Goal: Information Seeking & Learning: Learn about a topic

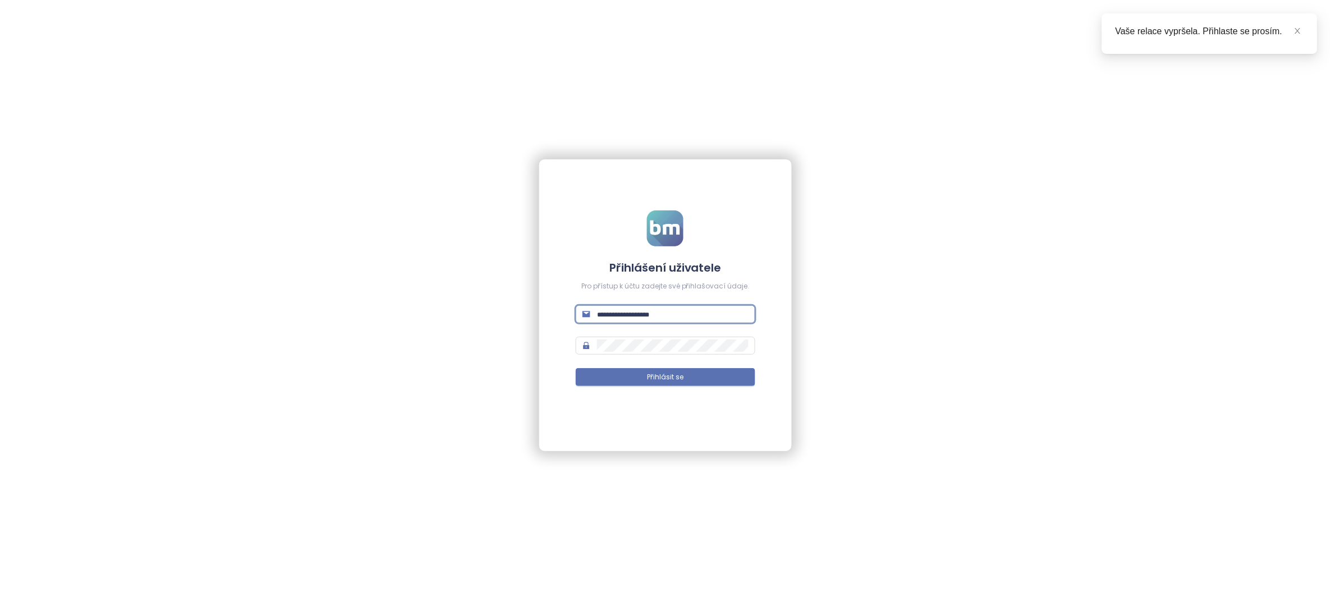
type input "**********"
click at [666, 377] on button "Přihlásit se" at bounding box center [665, 377] width 179 height 18
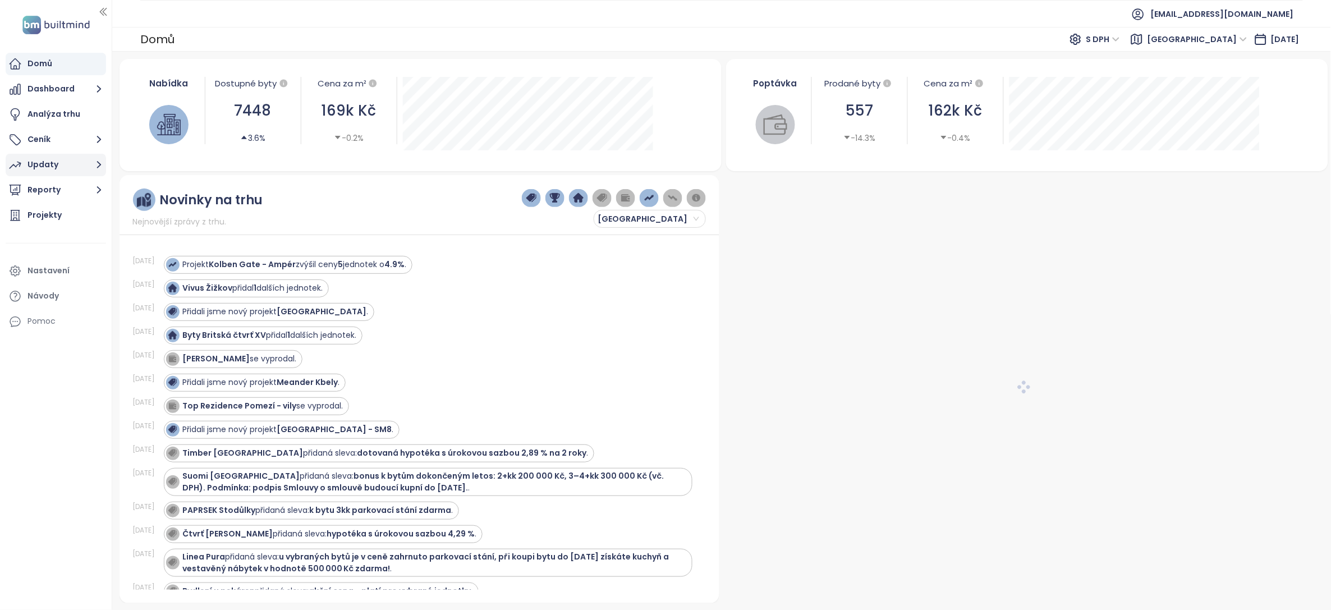
click at [49, 164] on div "Updaty" at bounding box center [43, 165] width 31 height 14
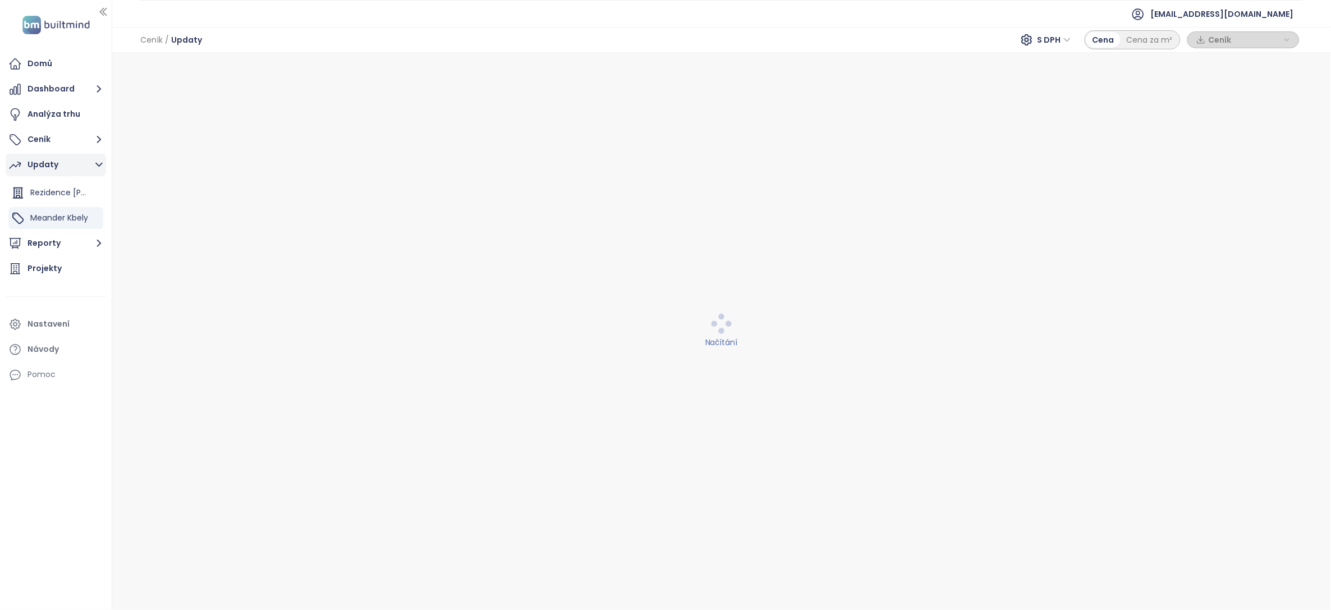
click at [61, 167] on button "Updaty" at bounding box center [56, 165] width 100 height 22
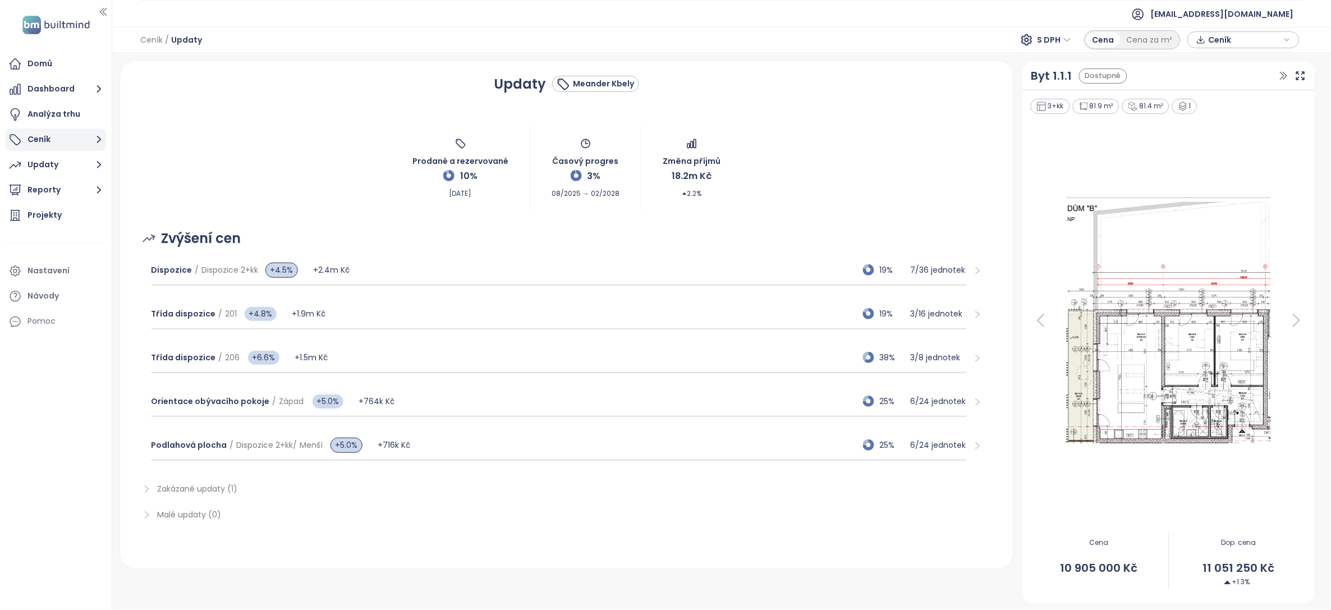
click at [57, 137] on button "Ceník" at bounding box center [56, 140] width 100 height 22
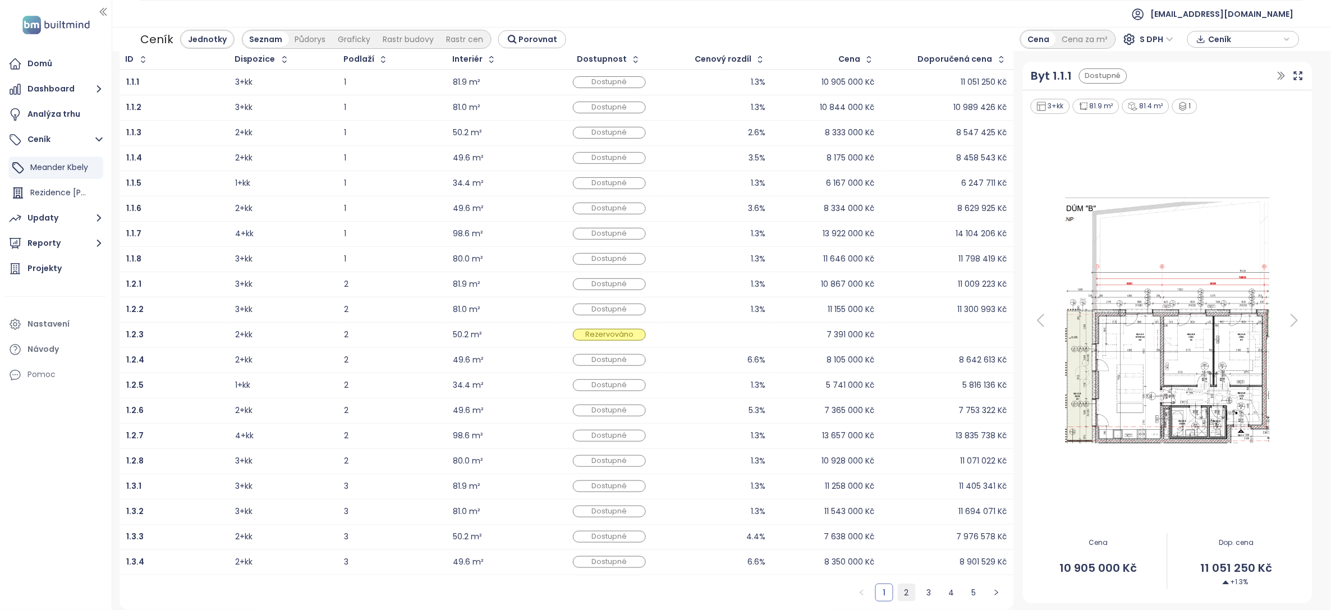
click at [899, 590] on link "2" at bounding box center [907, 592] width 17 height 17
click at [921, 593] on link "3" at bounding box center [929, 592] width 17 height 17
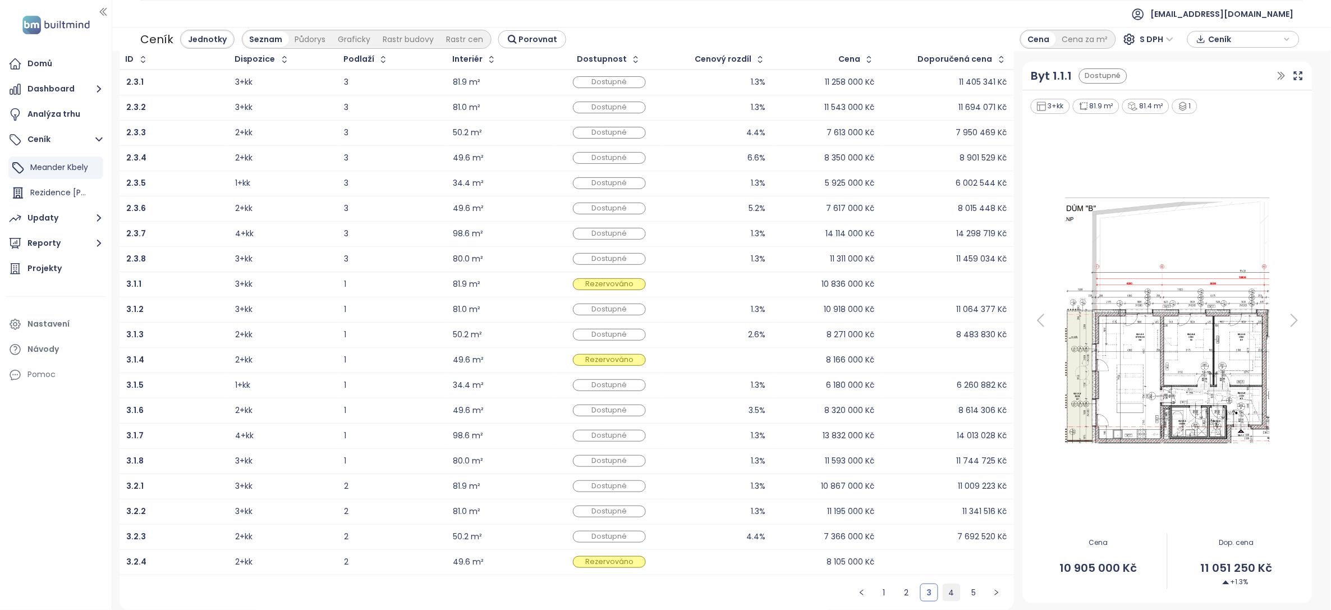
click at [944, 593] on link "4" at bounding box center [952, 592] width 17 height 17
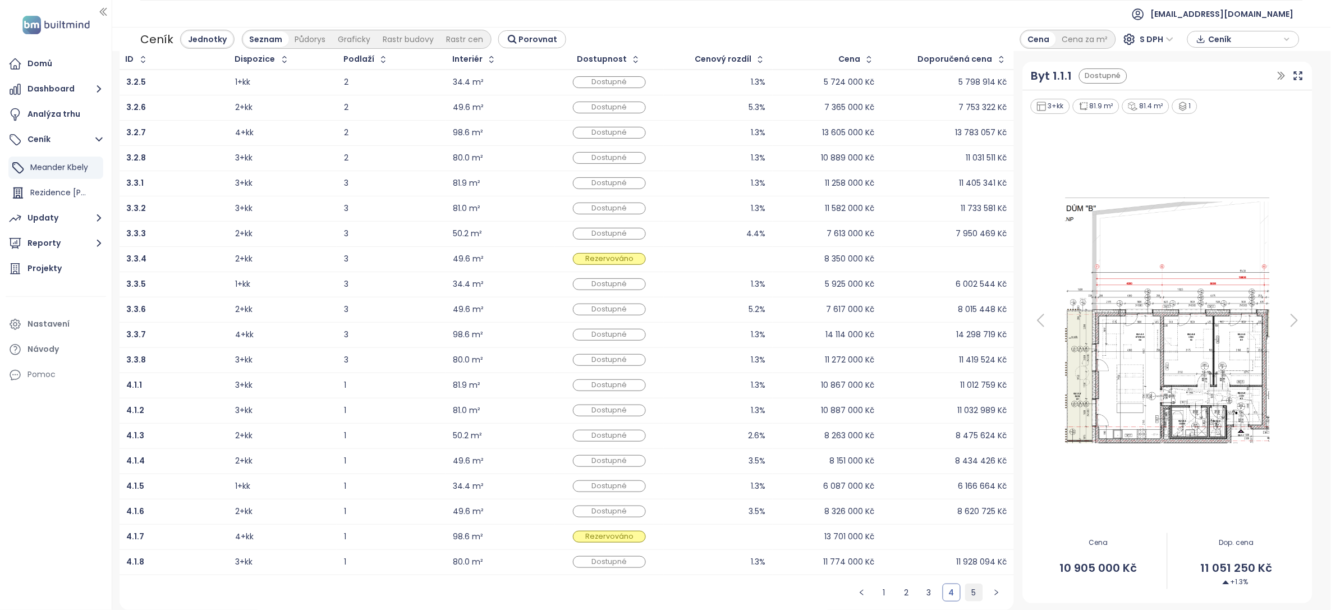
click at [967, 596] on link "5" at bounding box center [974, 592] width 17 height 17
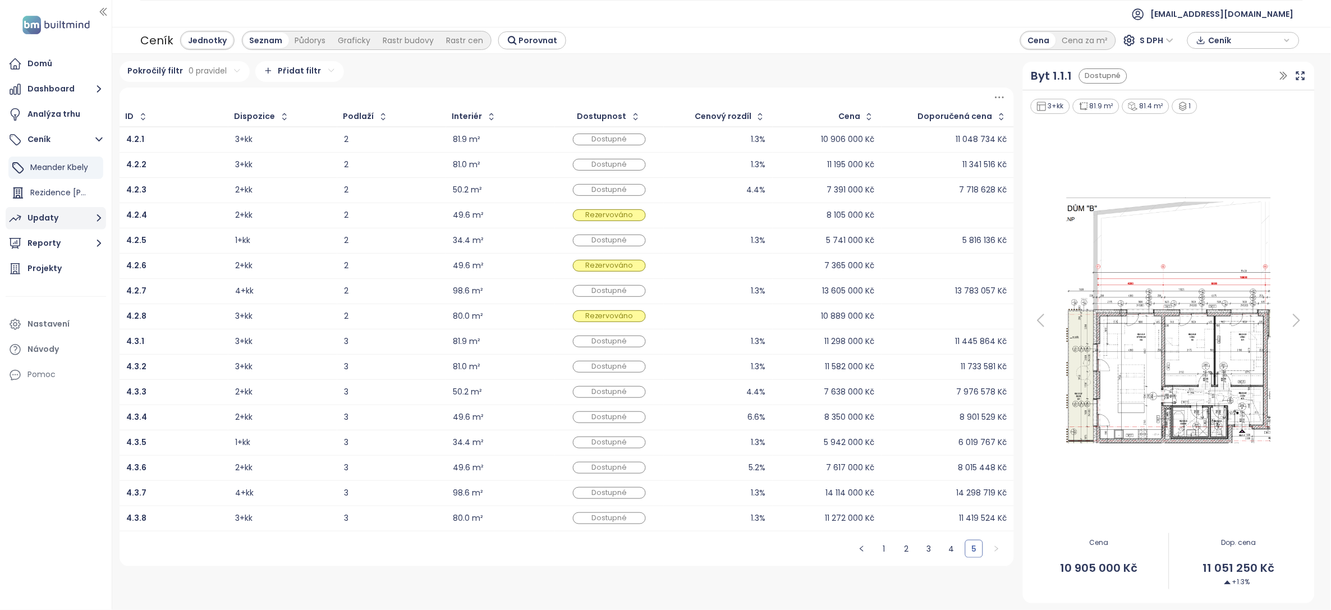
click at [49, 218] on div "Updaty" at bounding box center [43, 218] width 31 height 14
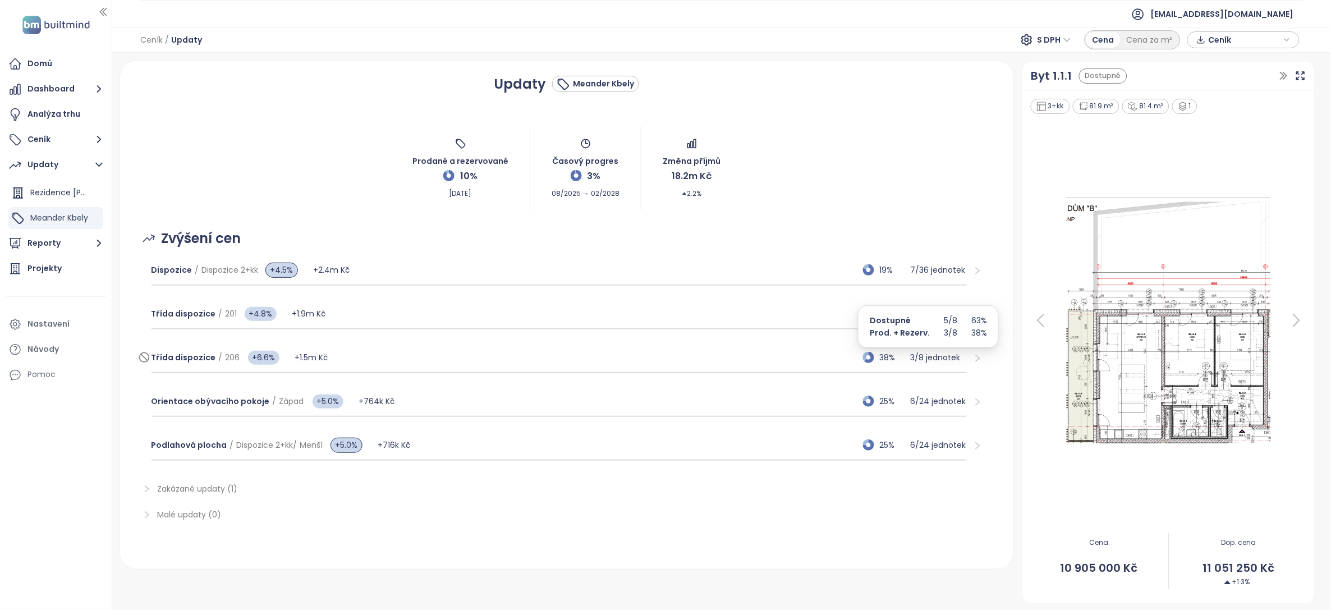
click at [927, 354] on p "3 / 8 jednotek" at bounding box center [939, 357] width 56 height 12
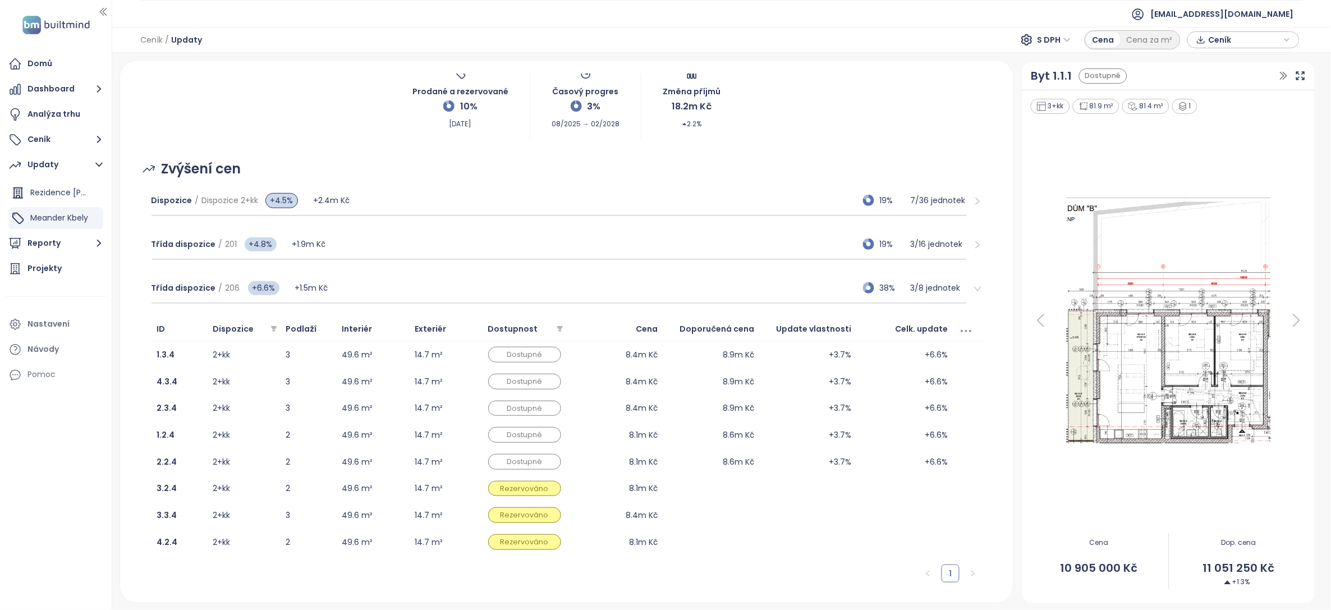
scroll to position [35, 0]
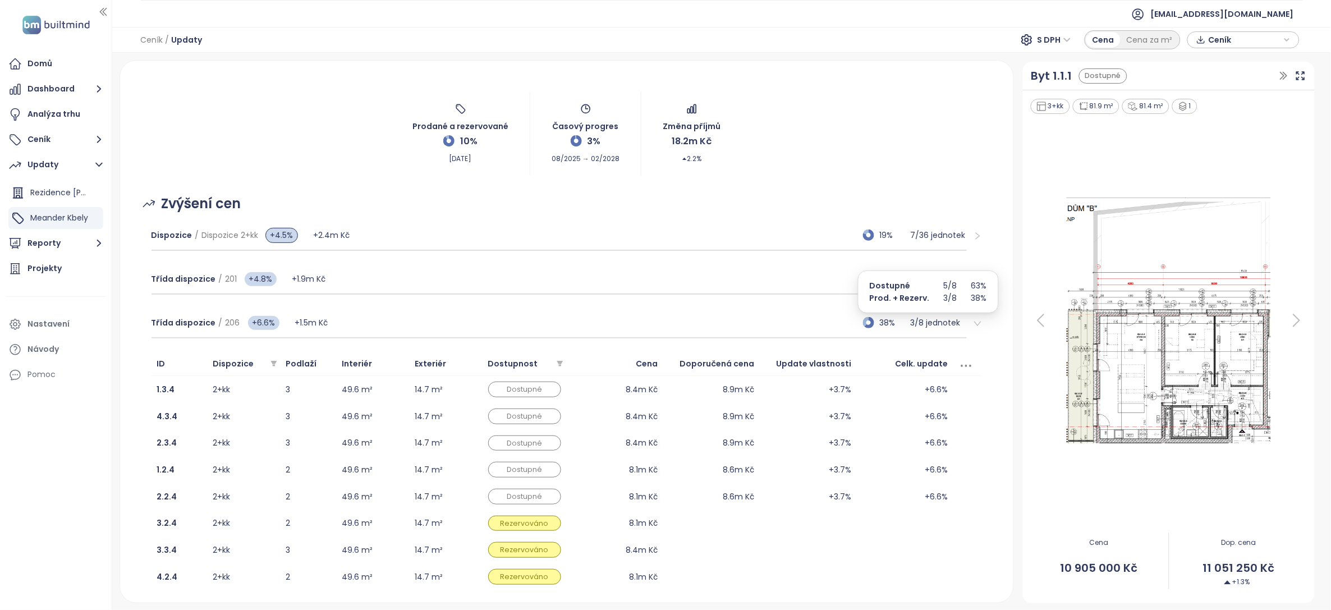
click at [967, 323] on div at bounding box center [974, 323] width 15 height 12
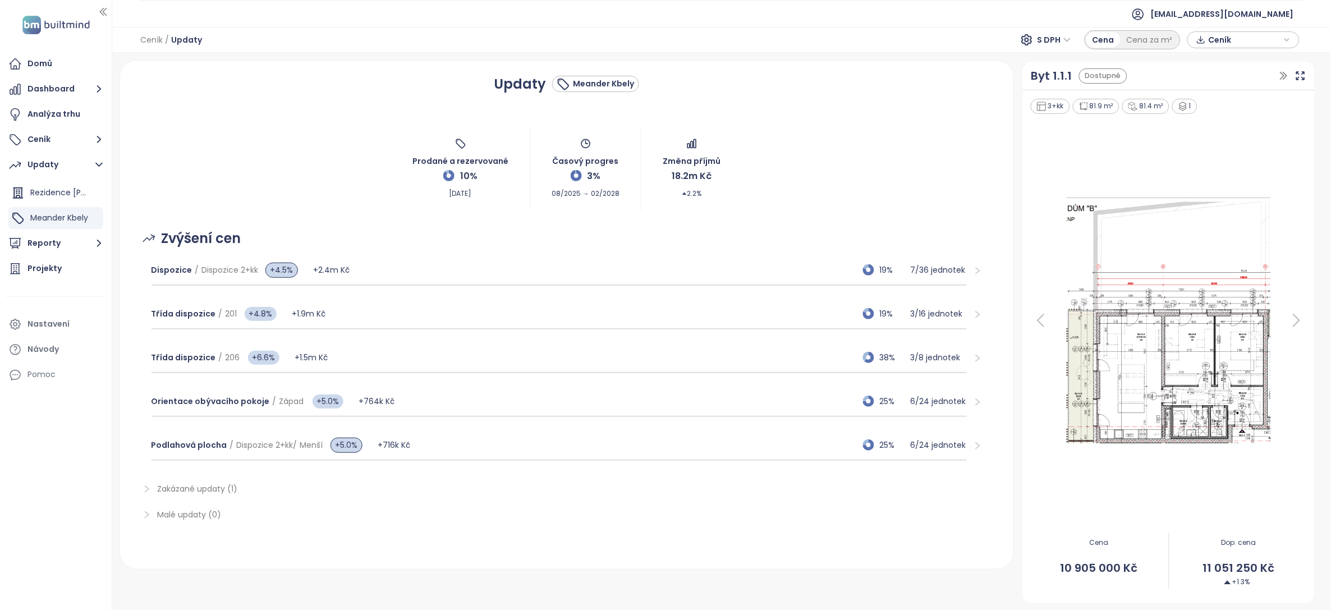
scroll to position [0, 0]
click at [935, 401] on p "6 / 24 jednotek" at bounding box center [939, 401] width 56 height 12
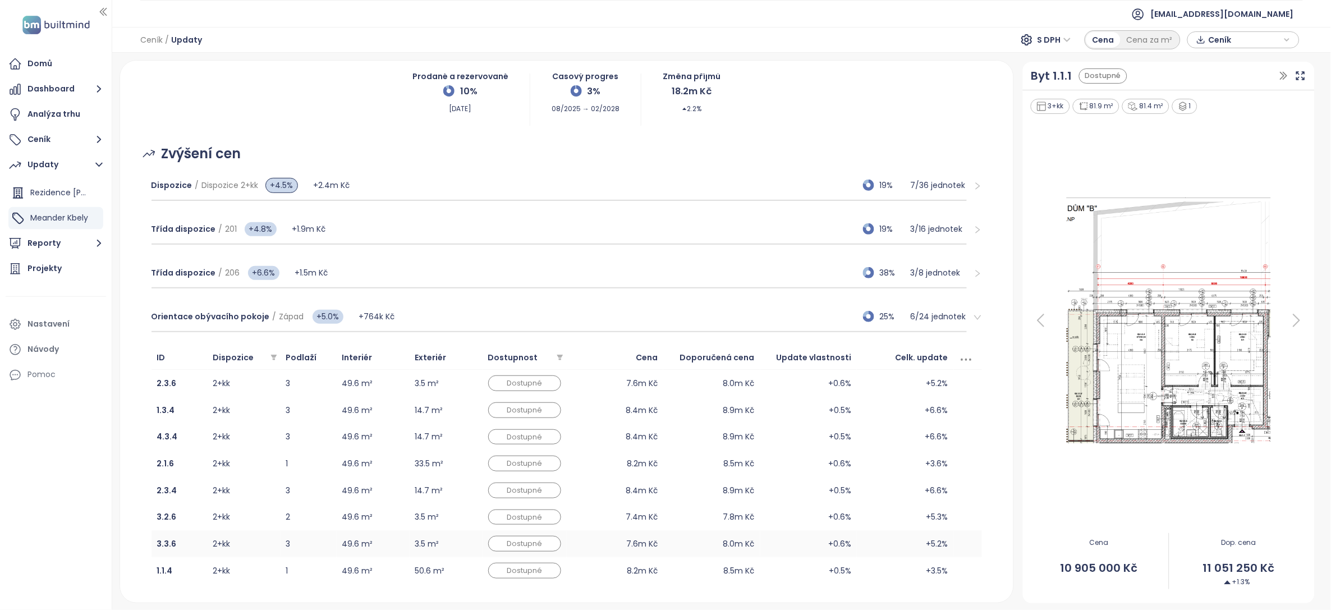
scroll to position [49, 0]
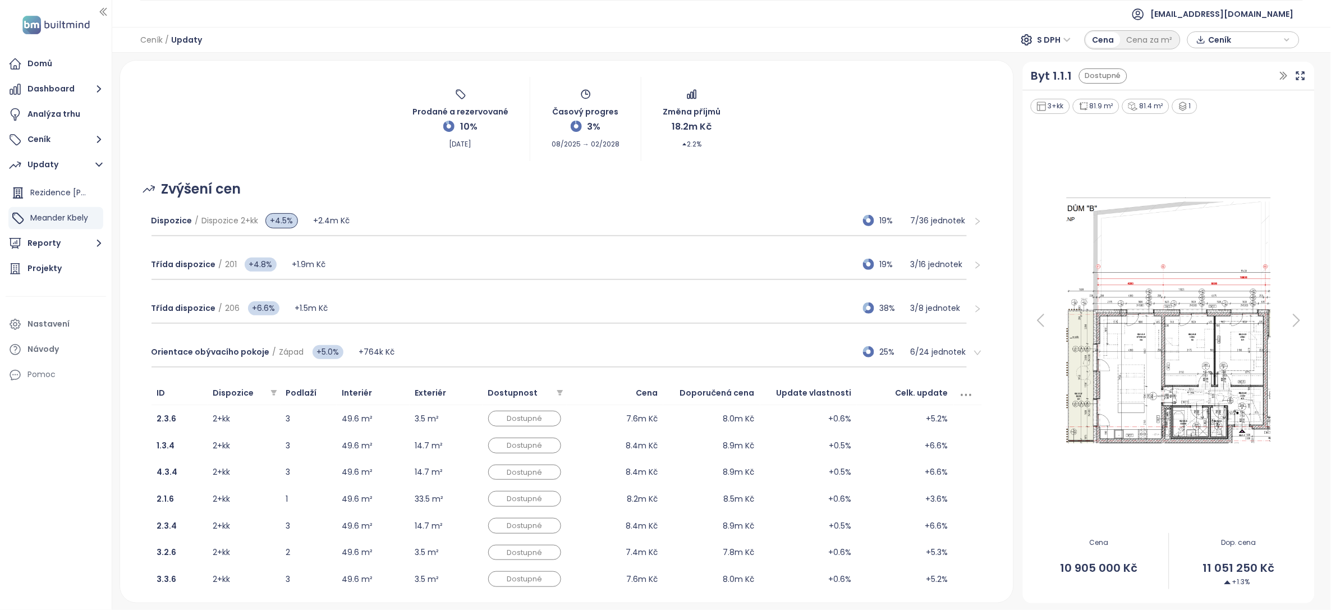
click at [974, 356] on icon "right" at bounding box center [978, 353] width 8 height 8
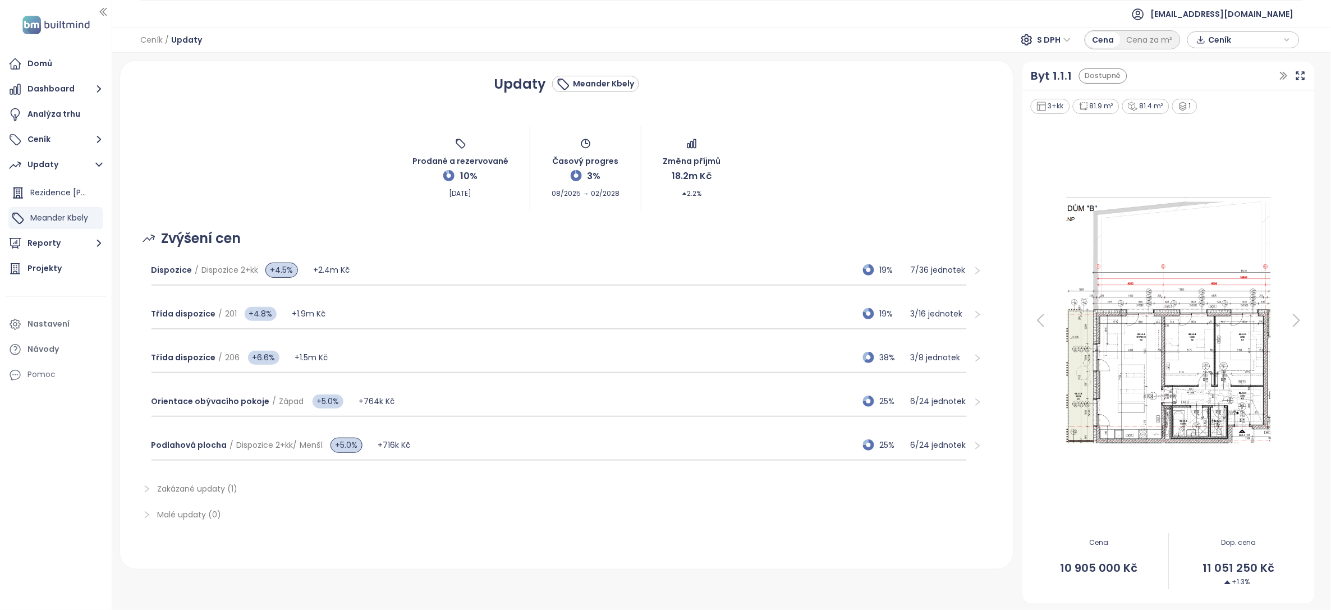
scroll to position [0, 0]
click at [931, 444] on p "6 / 24 jednotek" at bounding box center [939, 445] width 56 height 12
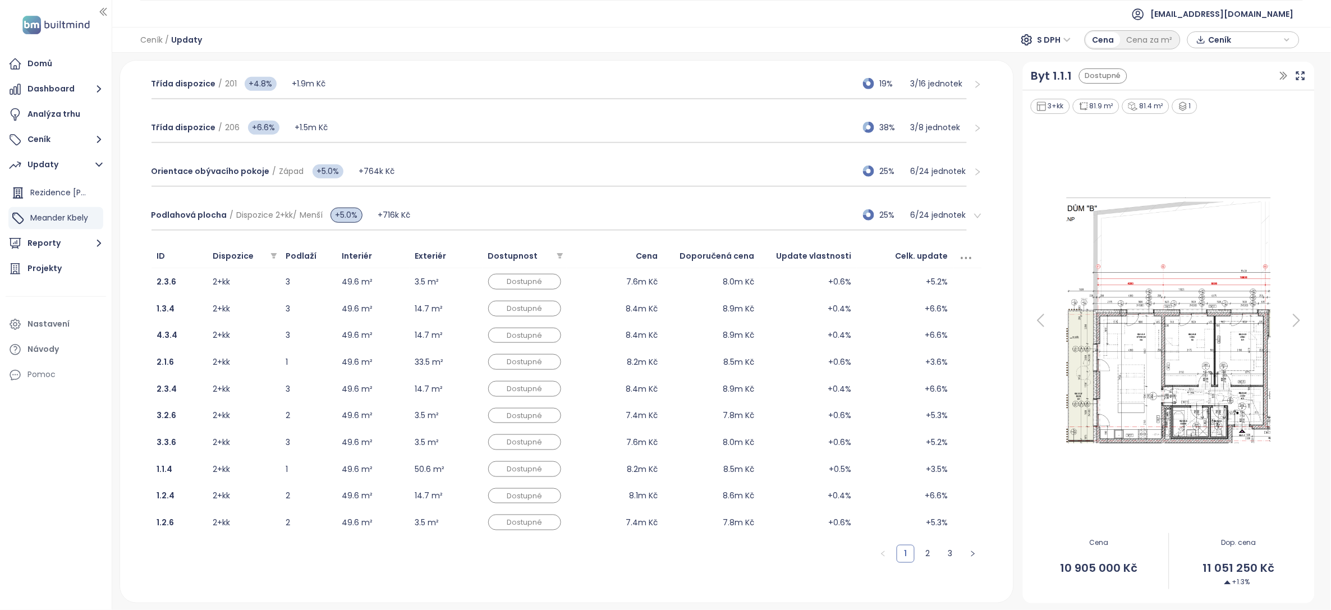
scroll to position [231, 0]
click at [974, 217] on icon "right" at bounding box center [977, 215] width 7 height 4
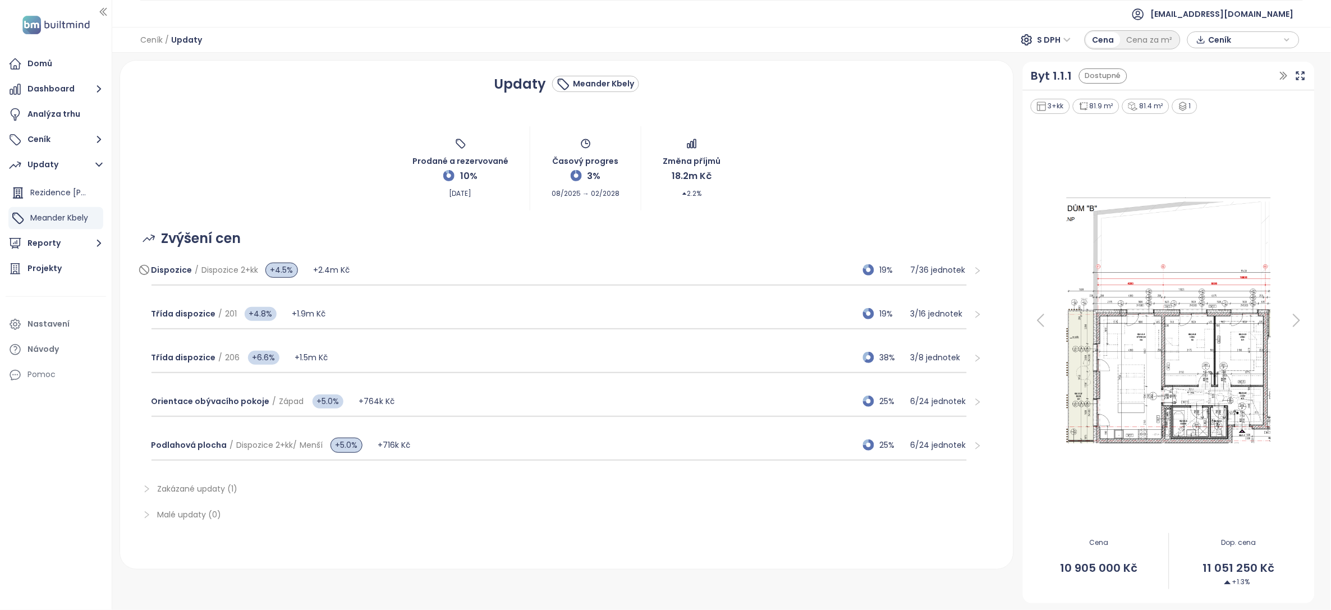
click at [782, 274] on div "Dispozice / Dispozice 2+kk +4.5% +2.4m Kč 19% 7 / 36 jednotek" at bounding box center [560, 270] width 816 height 30
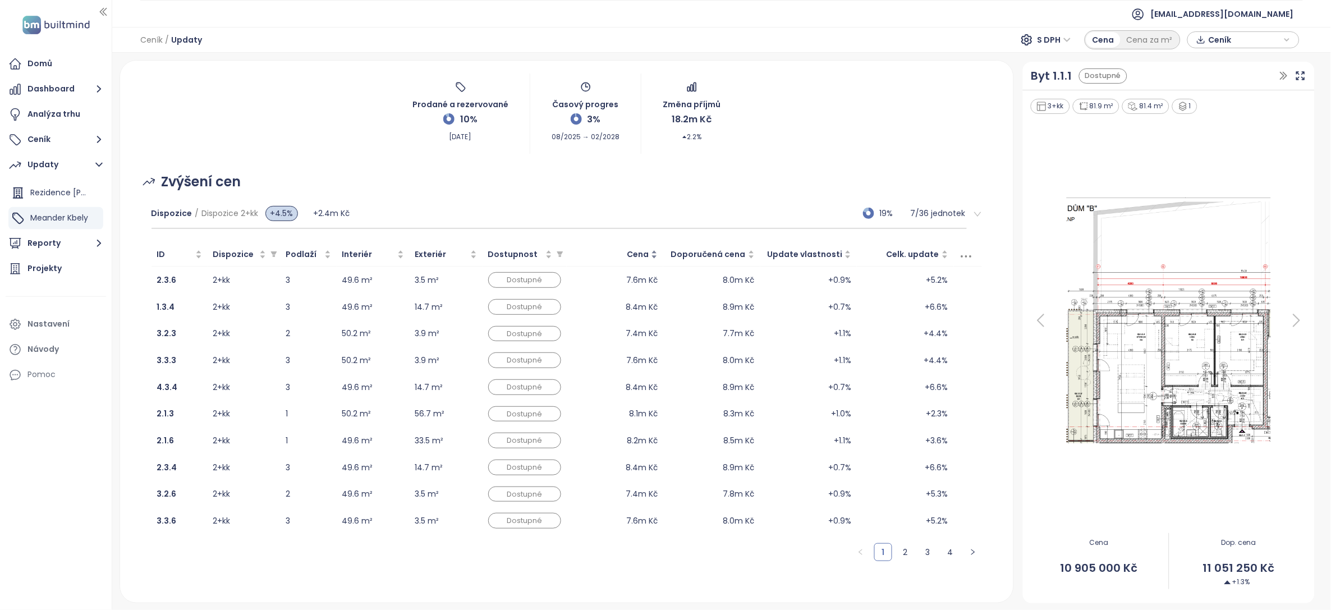
scroll to position [57, 0]
click at [974, 212] on div "Dispozice / Dispozice 2+kk +4.5% +2.4m Kč 19% 7 / 36 jednotek" at bounding box center [567, 213] width 849 height 44
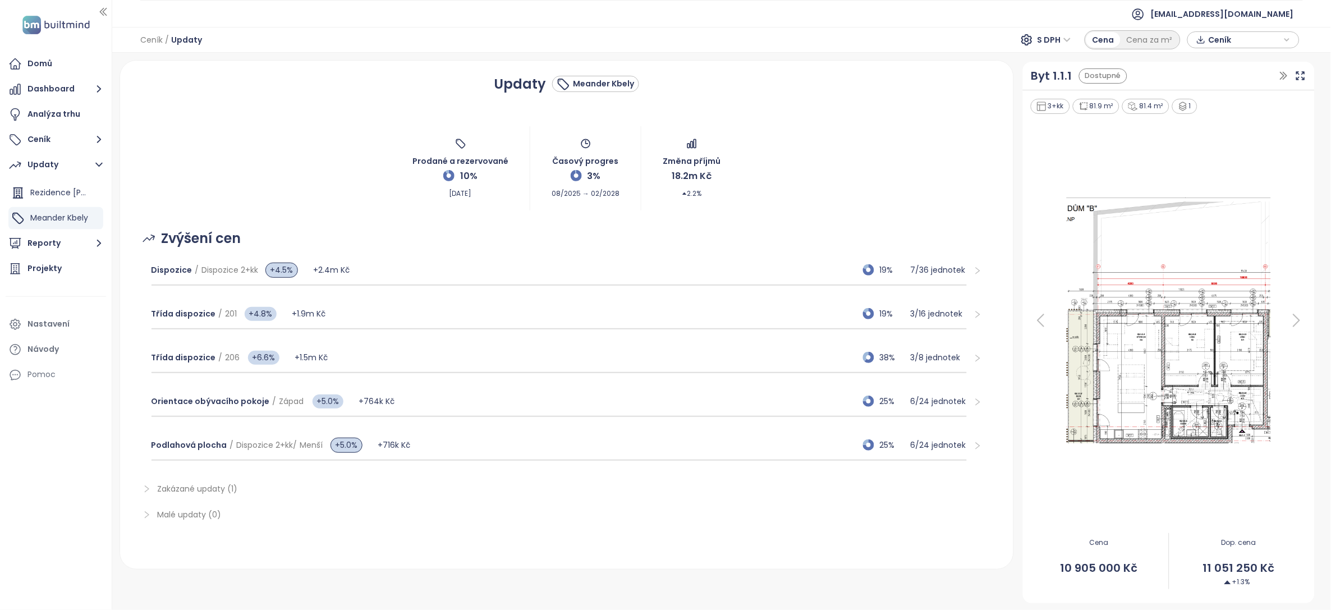
scroll to position [0, 0]
click at [413, 324] on div "Třída dispozice / 201 +4.8% +1.9m Kč 19% 3 / 16 jednotek" at bounding box center [560, 314] width 816 height 30
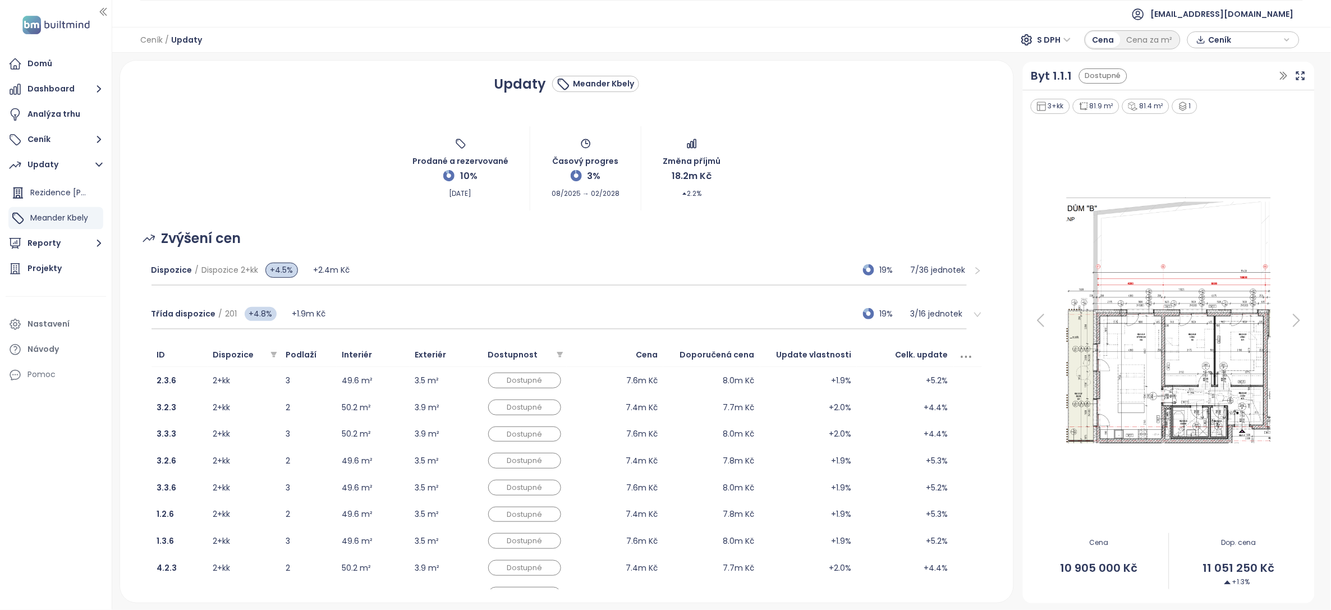
click at [974, 314] on icon "right" at bounding box center [978, 314] width 8 height 8
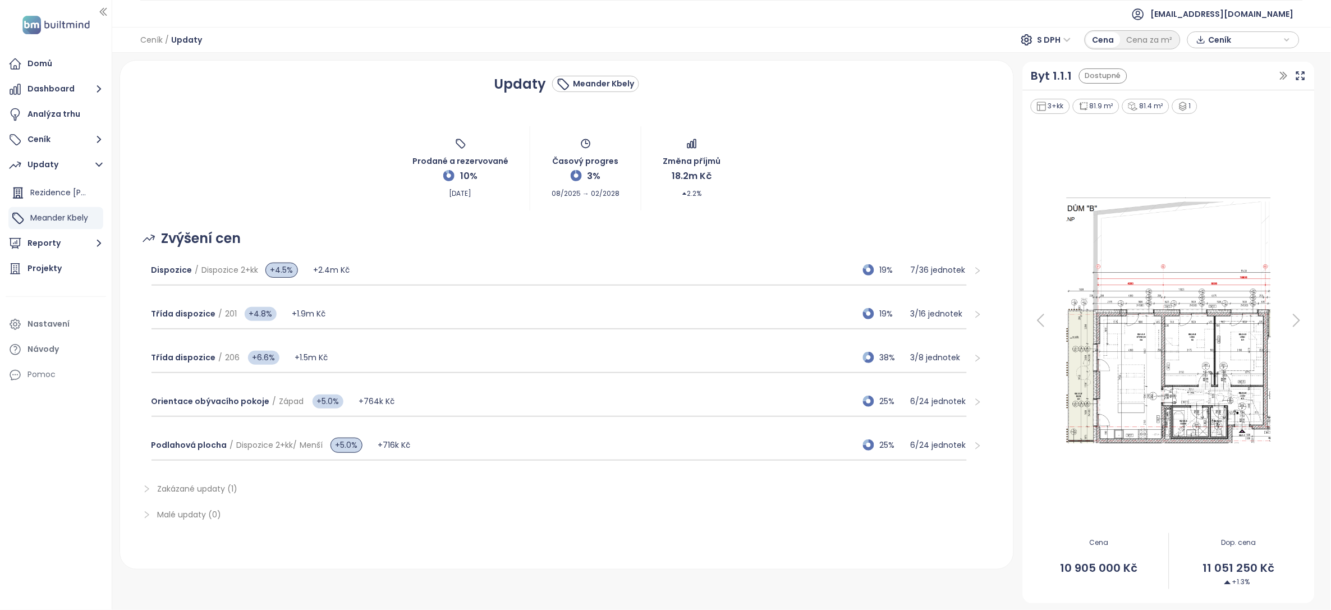
click at [967, 361] on div at bounding box center [974, 358] width 15 height 12
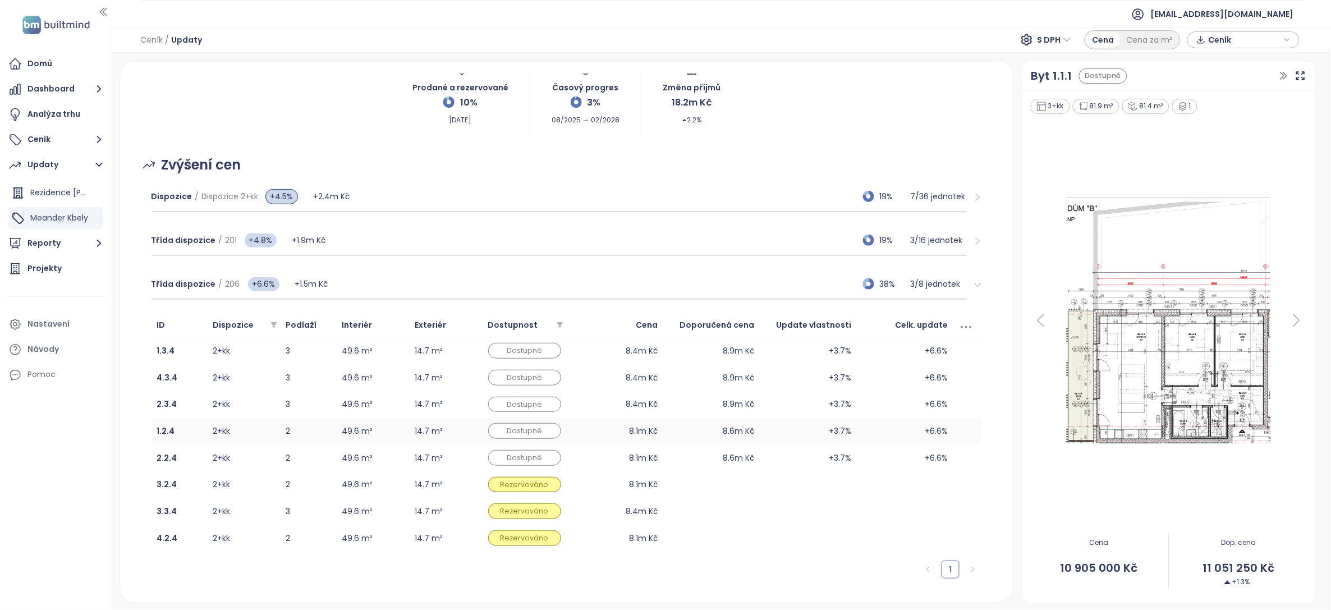
scroll to position [76, 0]
click at [974, 281] on icon "right" at bounding box center [978, 282] width 8 height 8
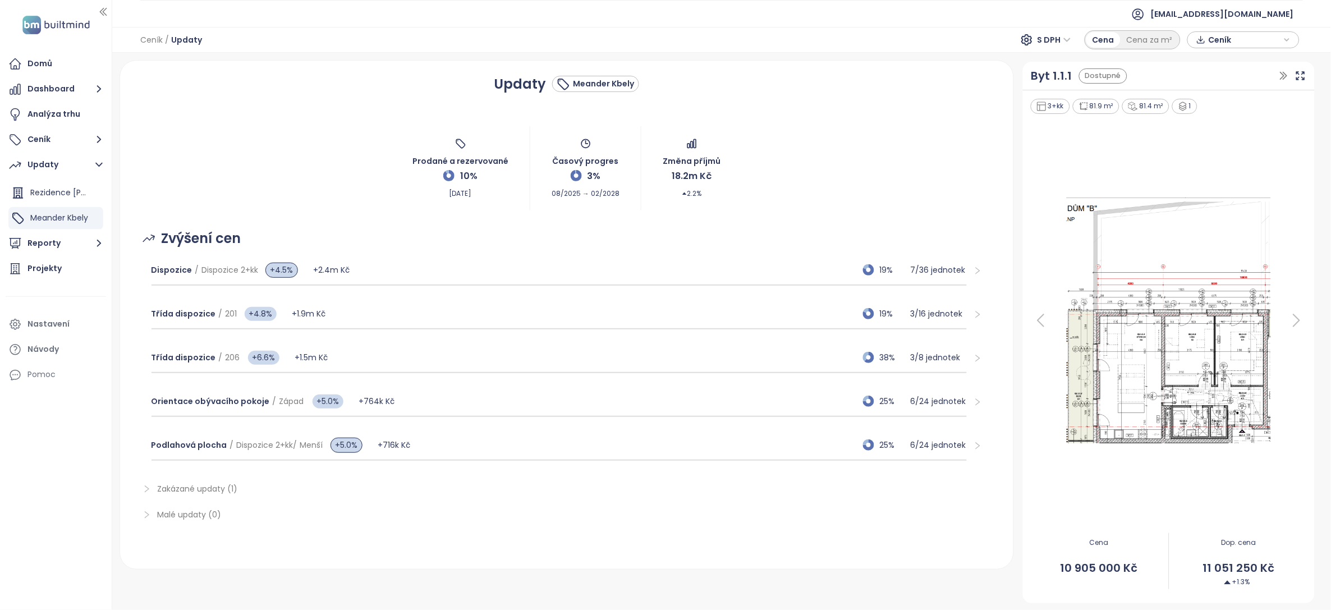
scroll to position [0, 0]
click at [891, 407] on span "25%" at bounding box center [892, 401] width 25 height 12
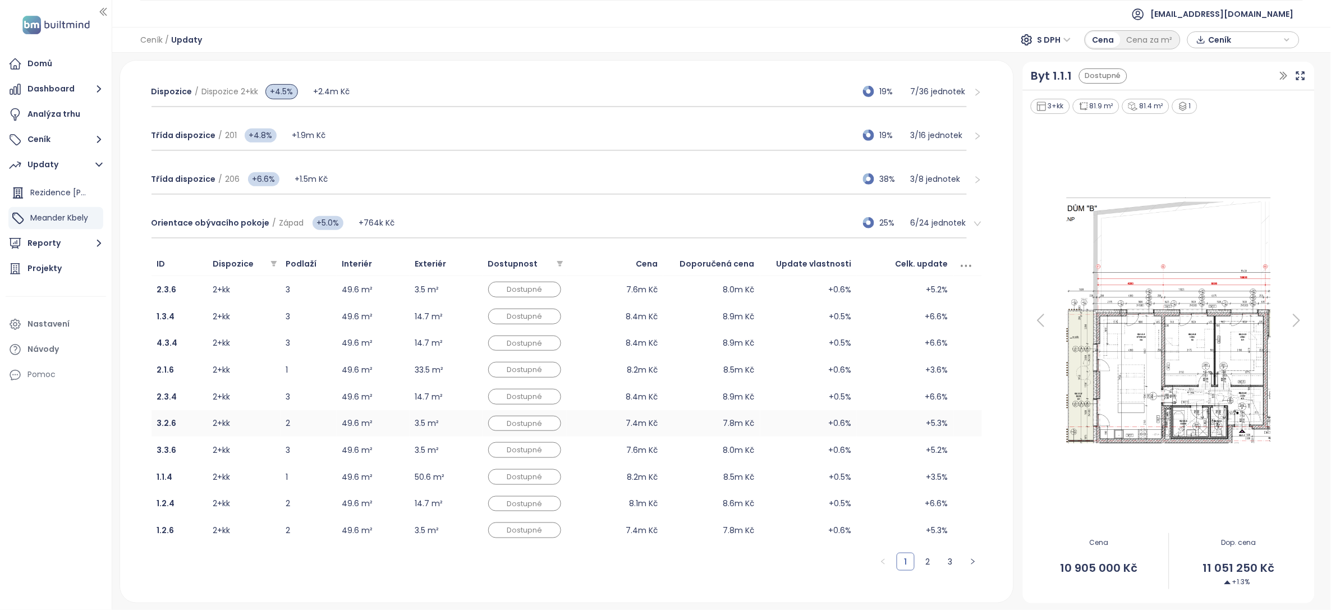
scroll to position [175, 0]
click at [974, 231] on icon "right" at bounding box center [978, 227] width 8 height 8
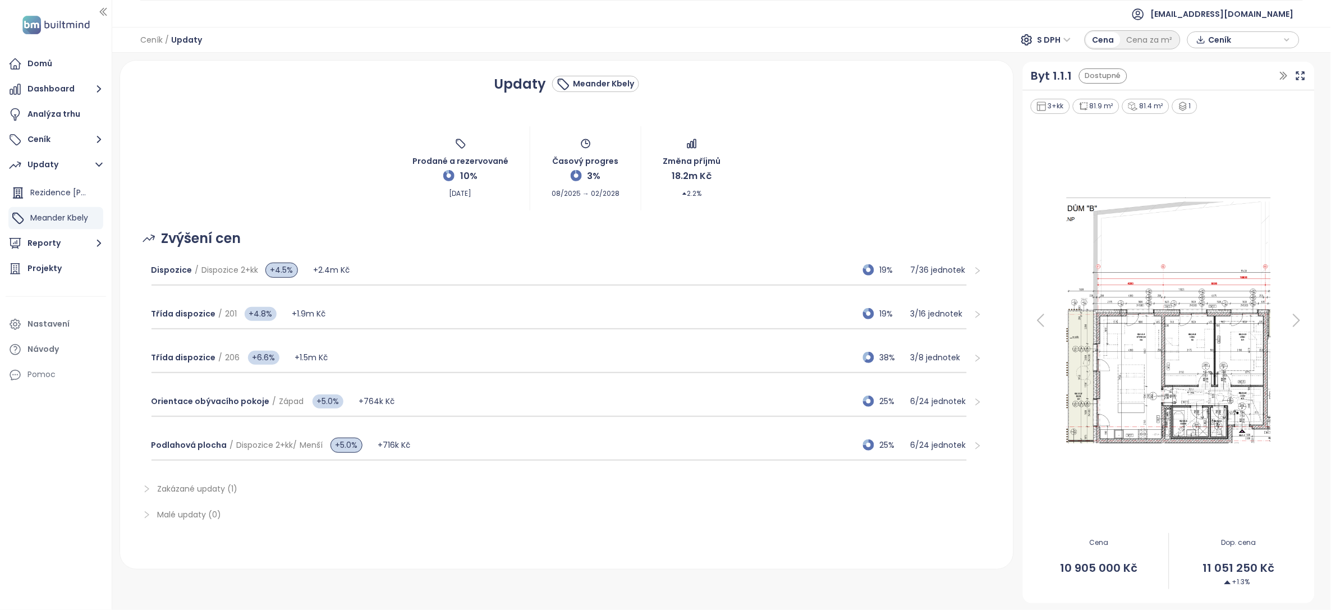
scroll to position [0, 0]
click at [946, 445] on p "6 / 24 jednotek" at bounding box center [939, 445] width 56 height 12
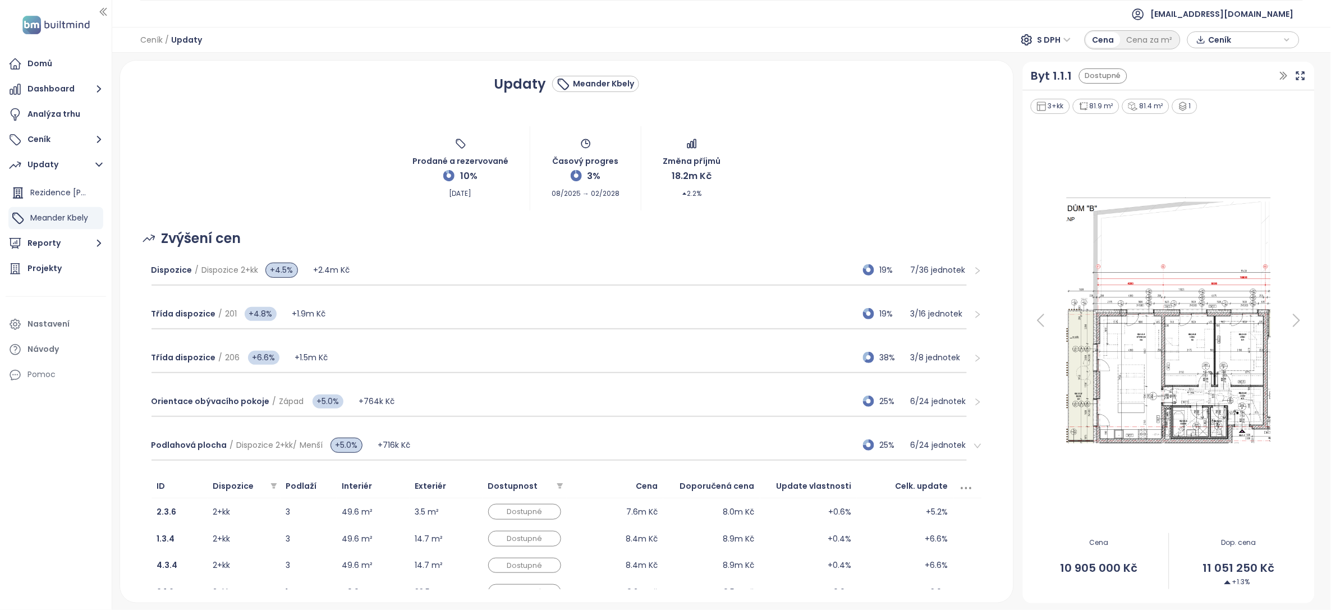
click at [974, 443] on span "right" at bounding box center [978, 446] width 8 height 8
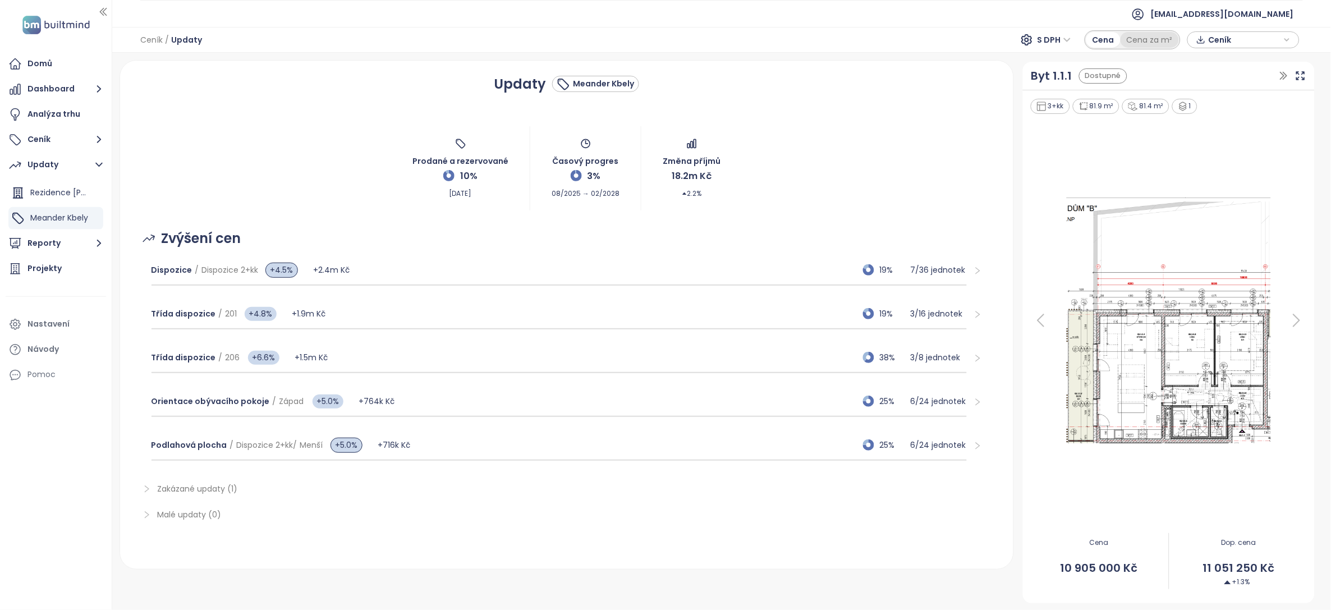
click at [1138, 39] on div "Cena za m²" at bounding box center [1150, 40] width 58 height 16
click at [1106, 39] on div "Cena" at bounding box center [1104, 40] width 34 height 16
click at [556, 276] on div "Dispozice / Dispozice 2+kk +4.5% +2.4m Kč 19% 7 / 36 jednotek" at bounding box center [560, 270] width 816 height 30
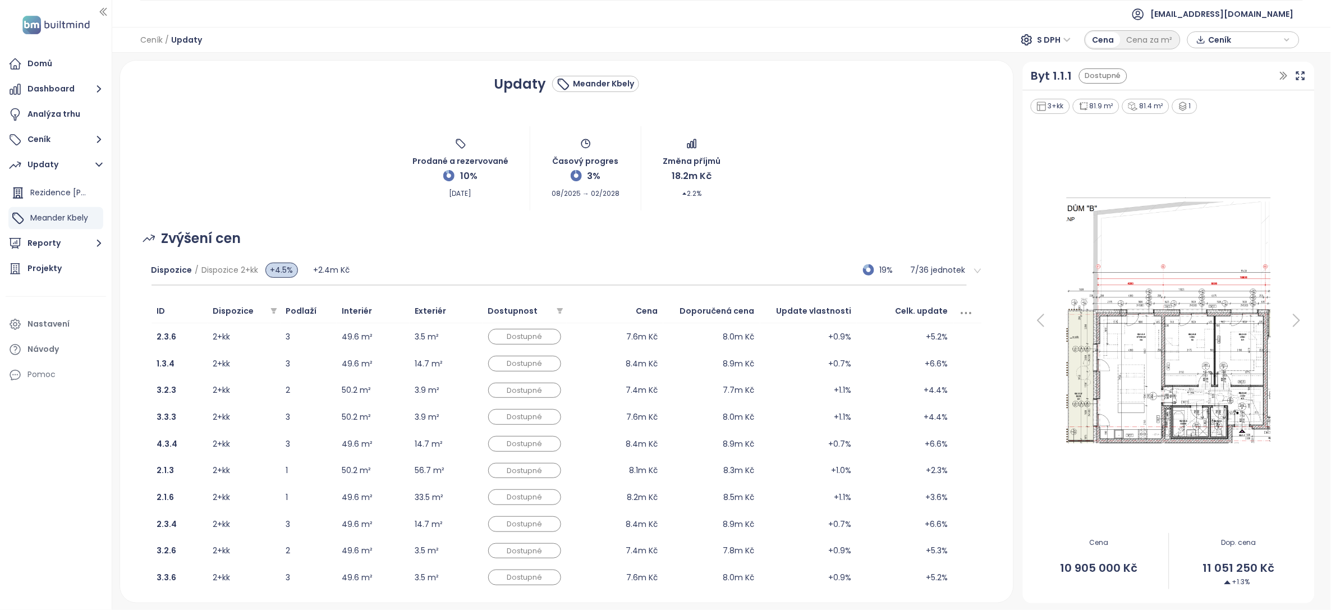
click at [974, 271] on icon "right" at bounding box center [977, 271] width 7 height 4
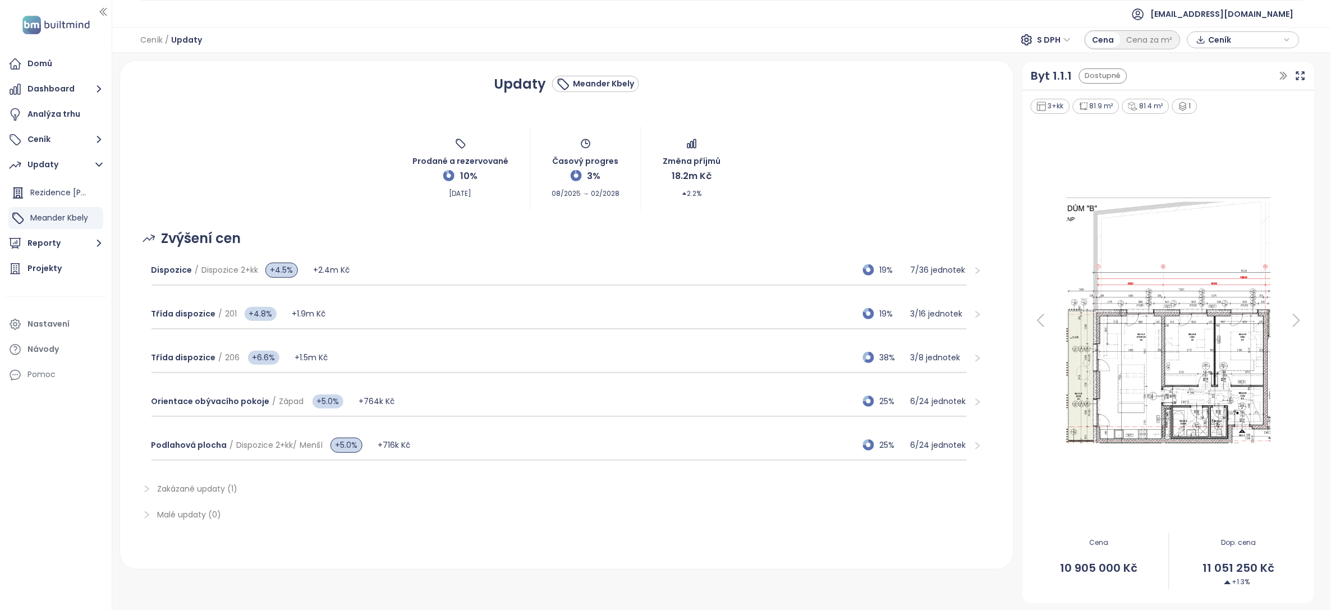
click at [1212, 43] on span "Ceník" at bounding box center [1245, 39] width 72 height 17
click at [1215, 62] on span "XLSX" at bounding box center [1226, 61] width 30 height 17
click at [1219, 103] on div "CSV" at bounding box center [1243, 102] width 66 height 12
click at [1223, 102] on span "Stáhnout" at bounding box center [1230, 96] width 39 height 12
click at [1228, 40] on span "Ceník" at bounding box center [1245, 39] width 72 height 17
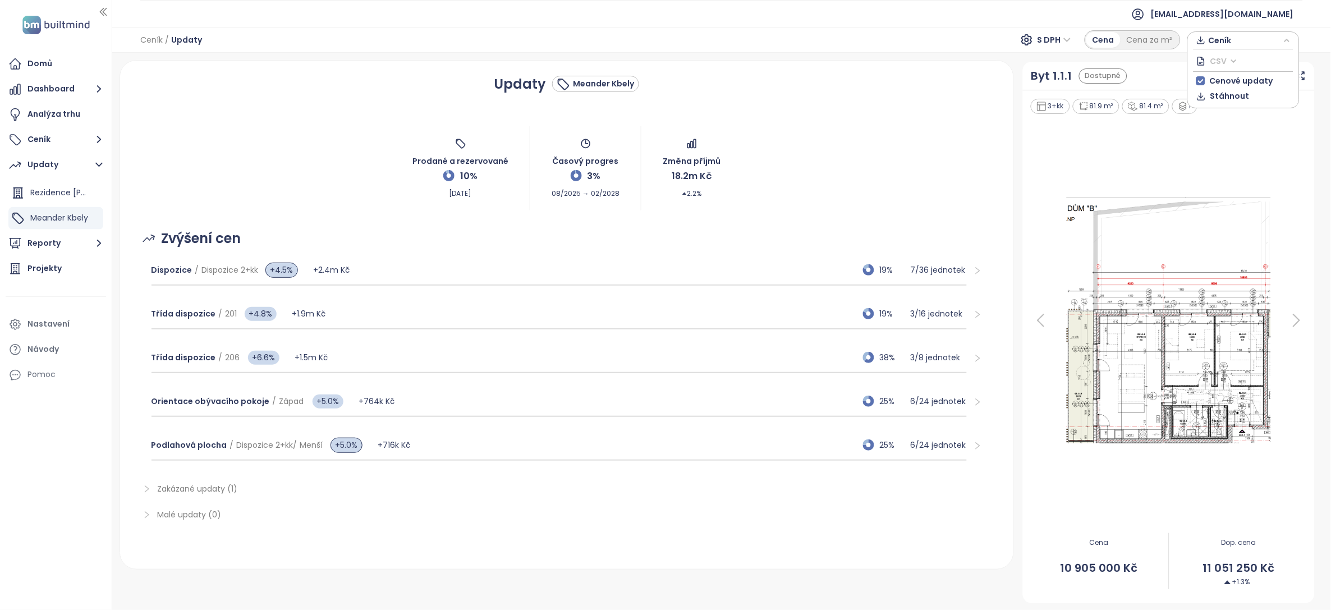
click at [1219, 58] on span "CSV" at bounding box center [1224, 61] width 27 height 17
click at [1222, 85] on div "XLSX" at bounding box center [1243, 84] width 66 height 12
click at [1221, 98] on span "Stáhnout" at bounding box center [1230, 96] width 39 height 12
click at [974, 269] on icon "right" at bounding box center [978, 271] width 8 height 8
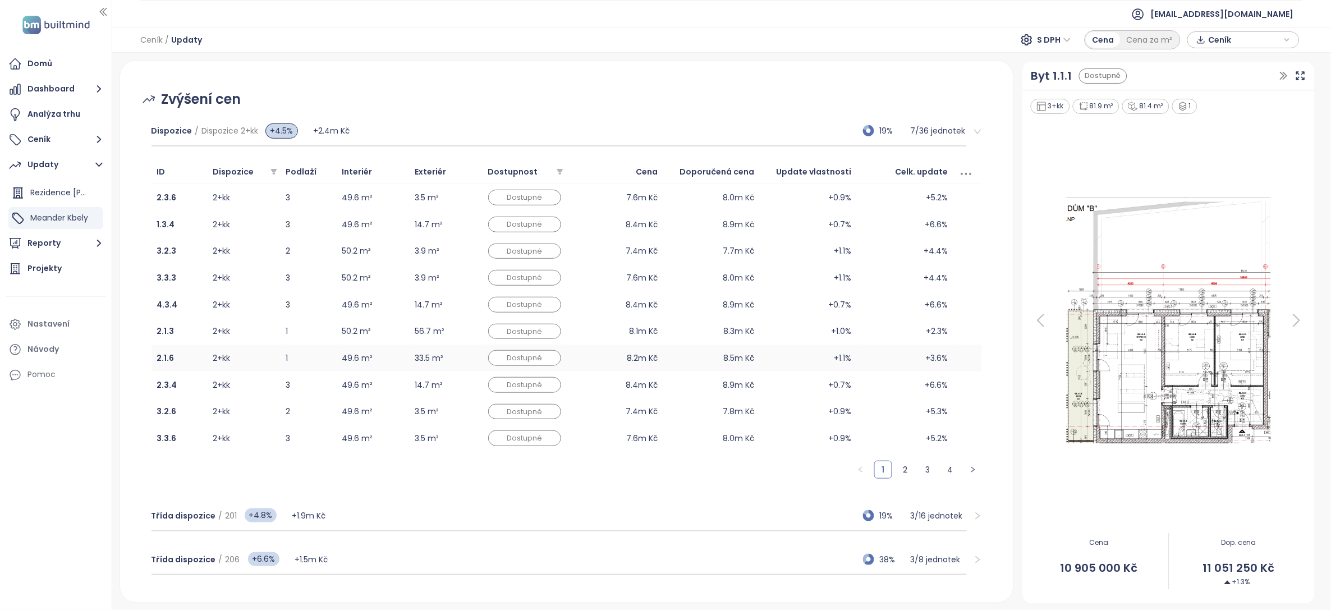
scroll to position [137, 0]
click at [905, 472] on ul "1 2 3 4" at bounding box center [567, 472] width 831 height 18
click at [899, 472] on link "2" at bounding box center [905, 472] width 17 height 17
click at [920, 473] on link "3" at bounding box center [928, 472] width 17 height 17
click at [942, 472] on link "4" at bounding box center [950, 472] width 17 height 17
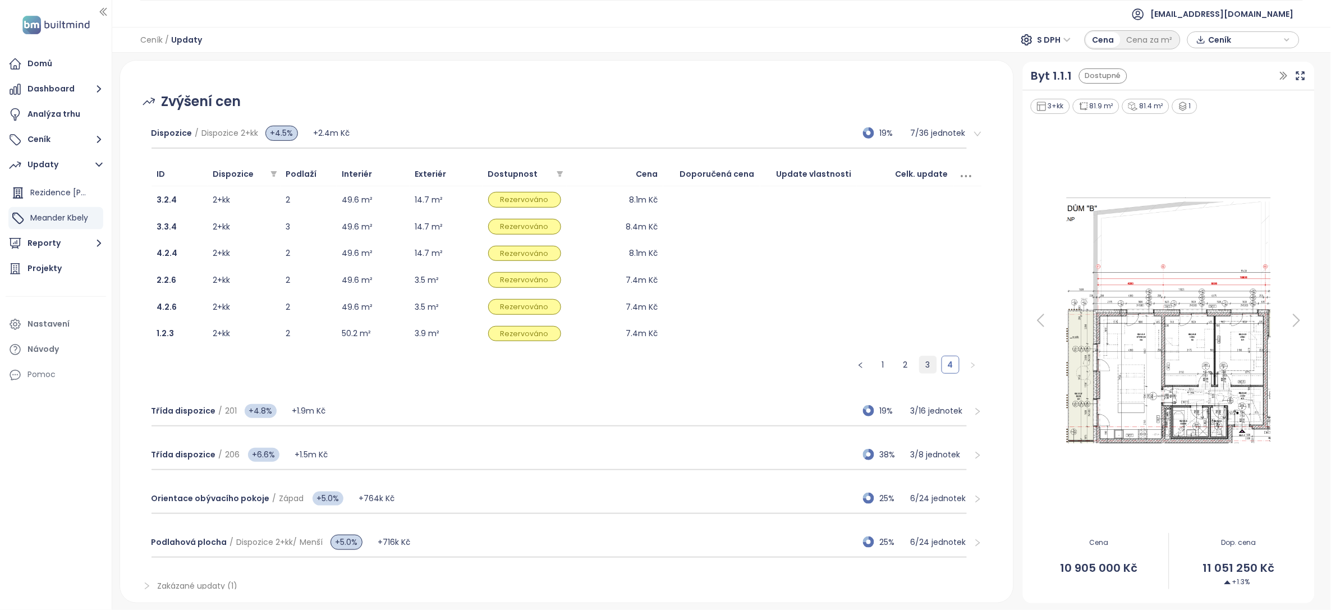
click at [923, 365] on link "3" at bounding box center [928, 364] width 17 height 17
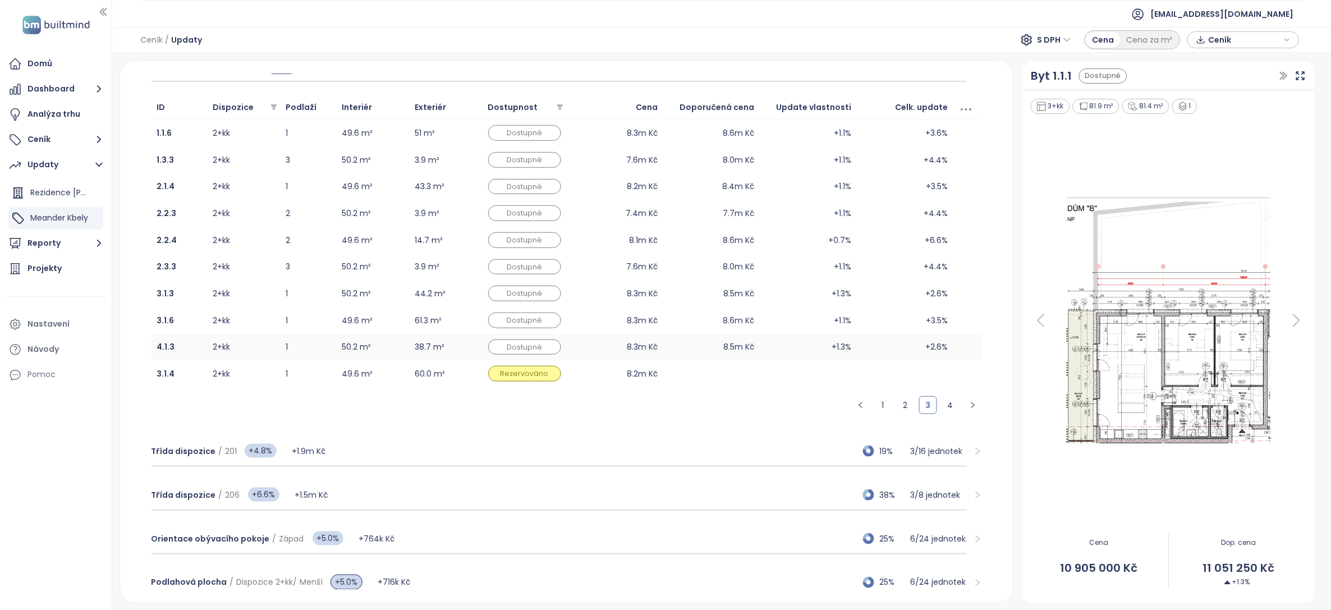
scroll to position [204, 0]
click at [967, 452] on div at bounding box center [974, 451] width 15 height 12
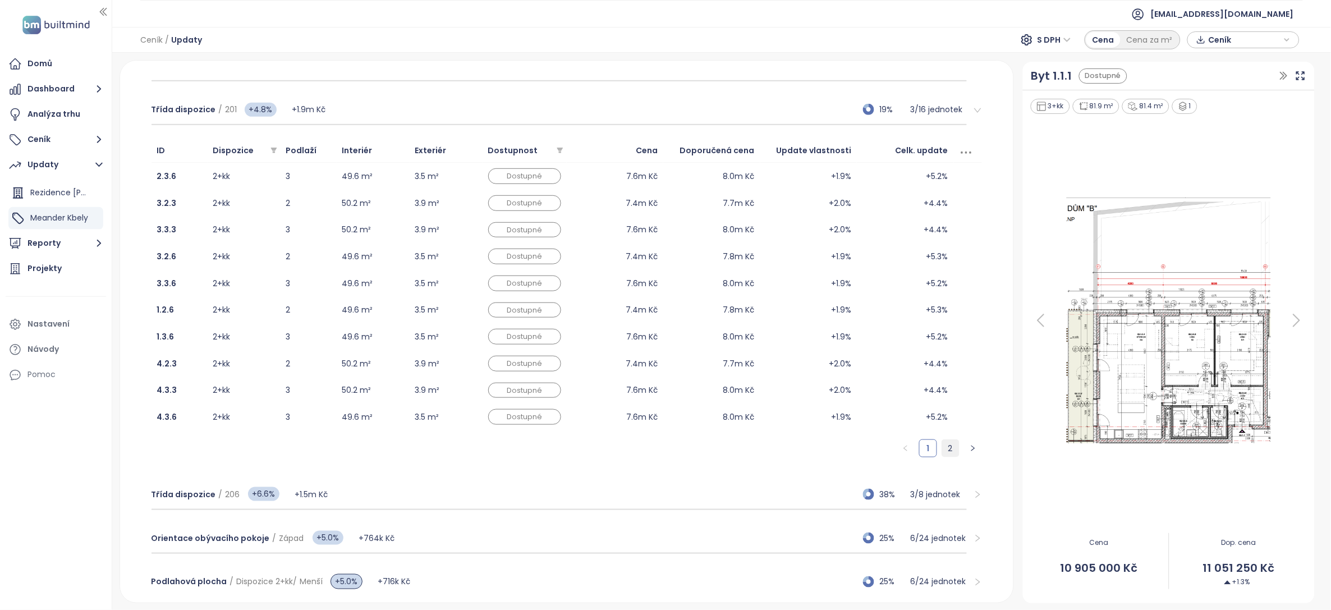
click at [942, 451] on link "2" at bounding box center [950, 448] width 17 height 17
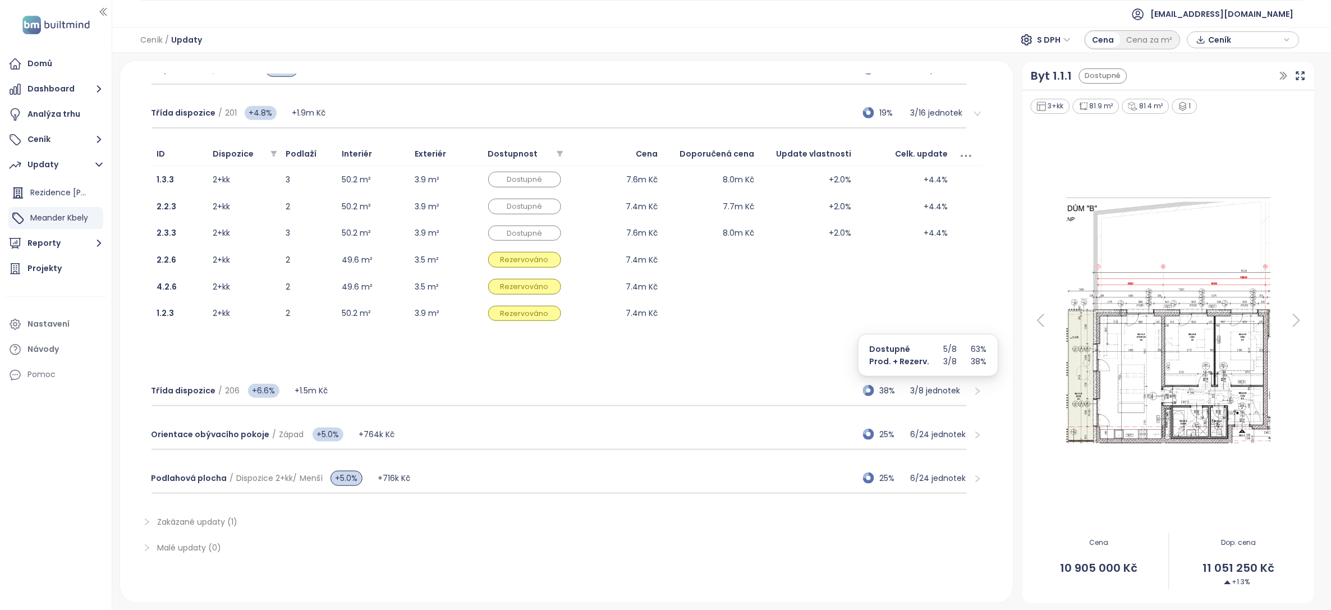
click at [967, 385] on div at bounding box center [974, 391] width 15 height 12
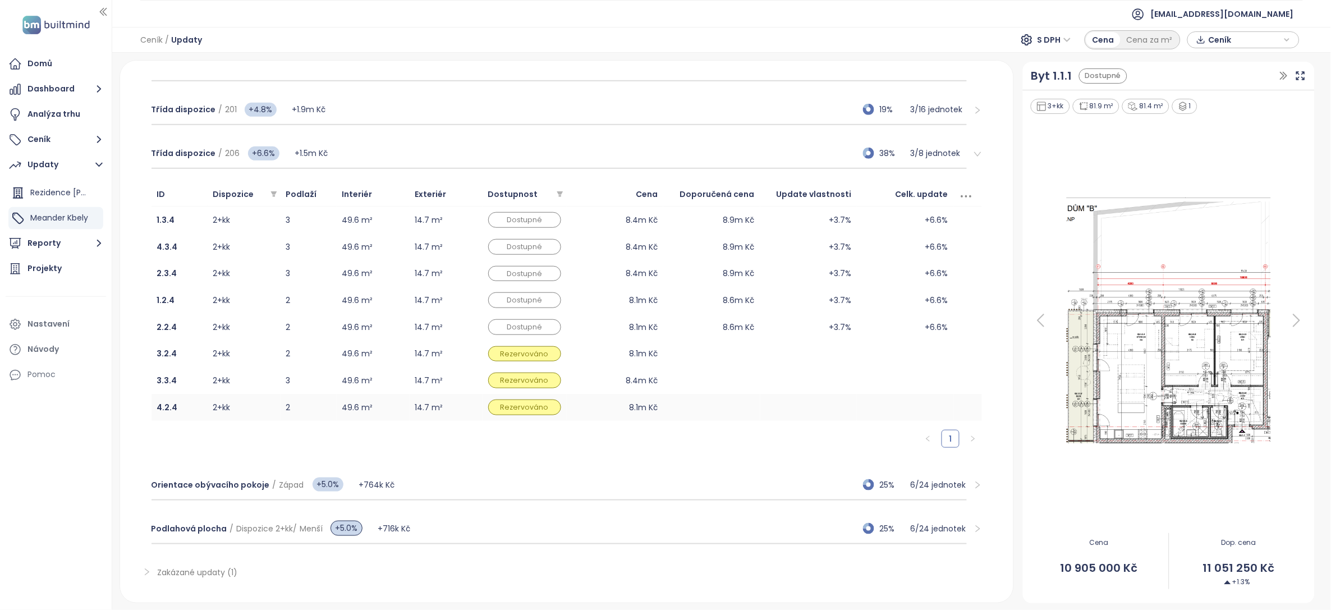
scroll to position [223, 0]
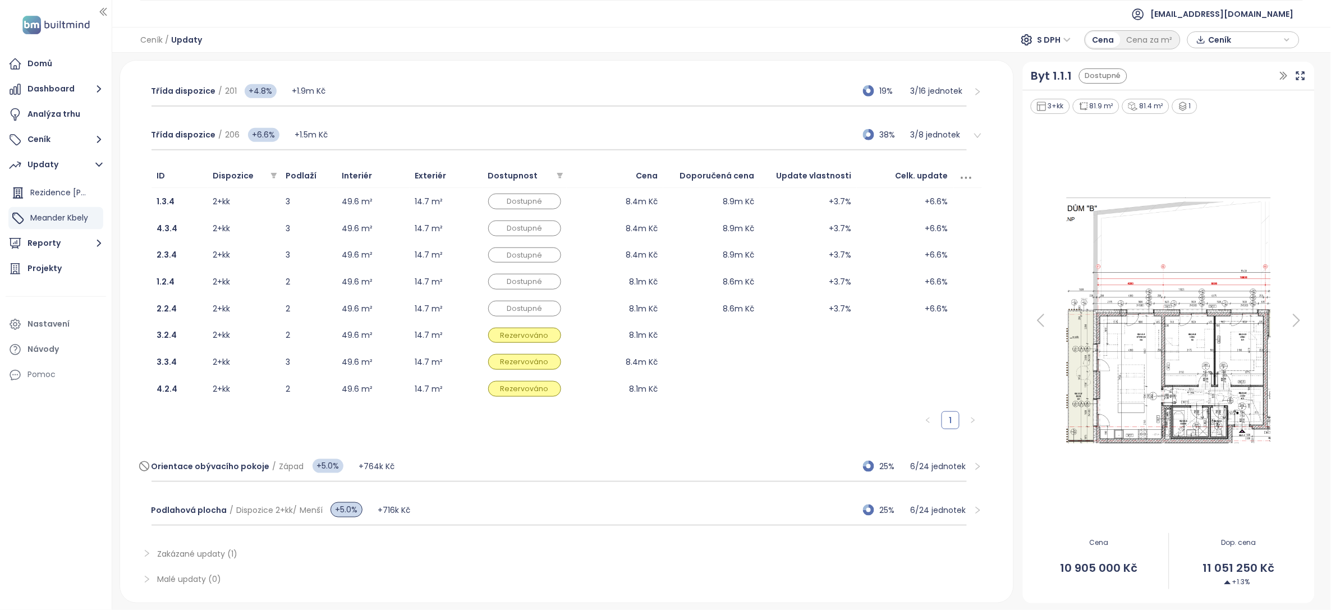
click at [929, 462] on p "6 / 24 jednotek" at bounding box center [939, 466] width 56 height 12
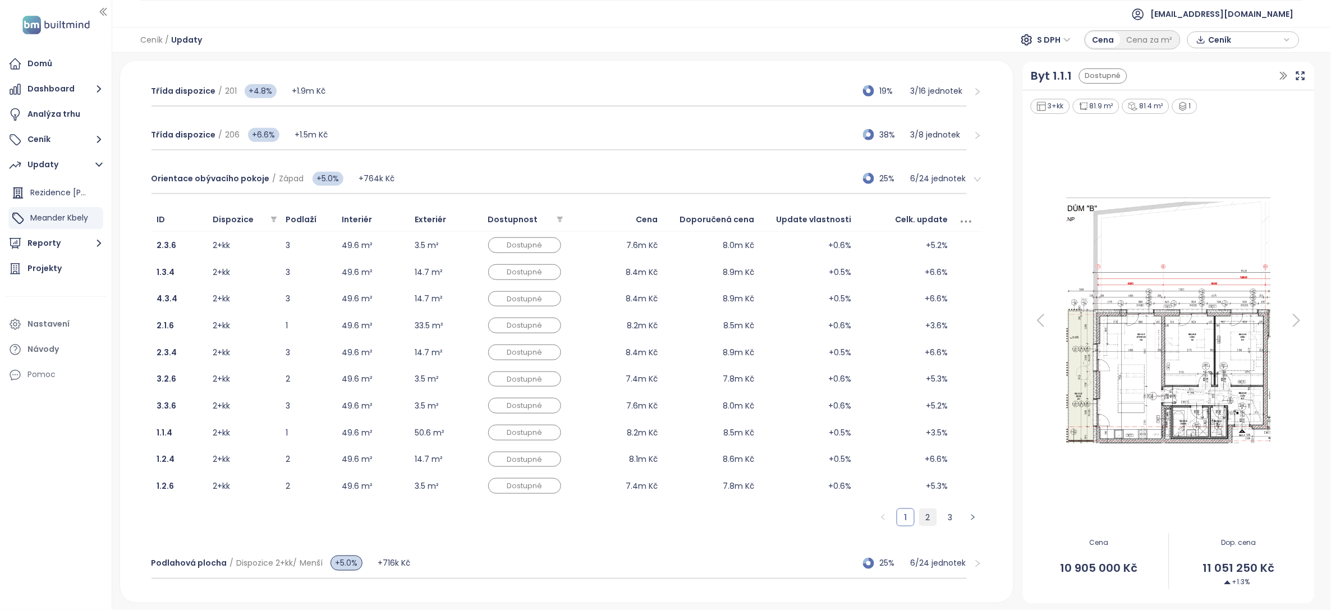
click at [920, 516] on link "2" at bounding box center [928, 517] width 17 height 17
click at [949, 523] on link "3" at bounding box center [950, 517] width 17 height 17
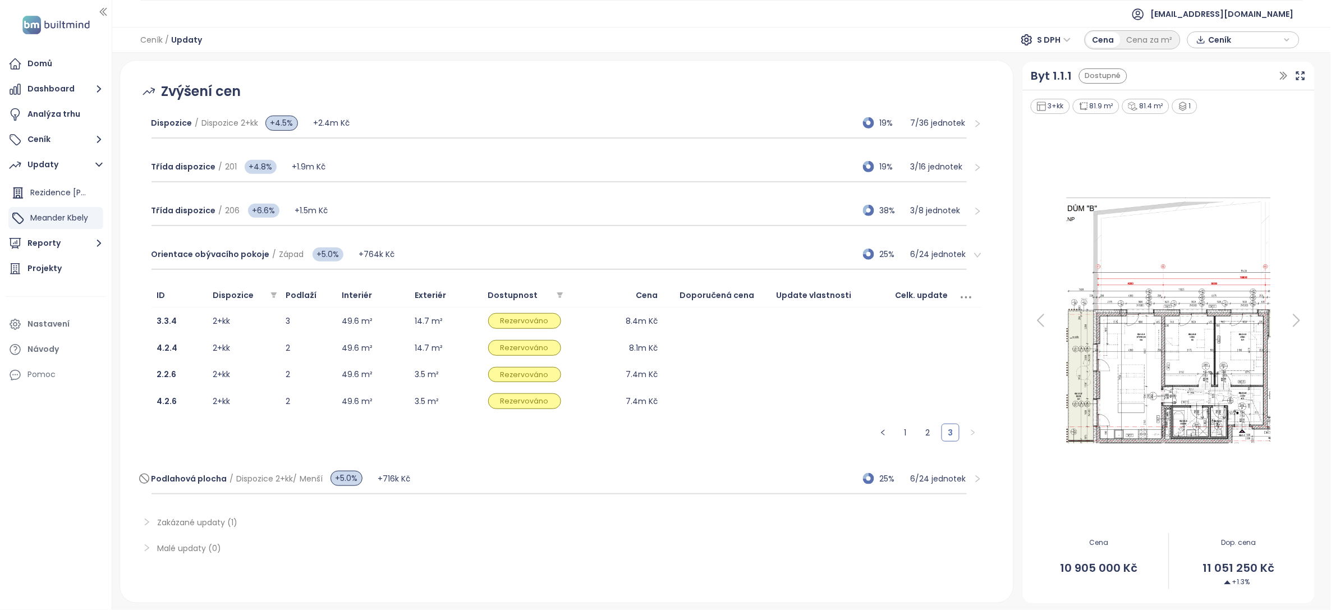
scroll to position [0, 0]
click at [925, 473] on p "6 / 24 jednotek" at bounding box center [939, 479] width 56 height 12
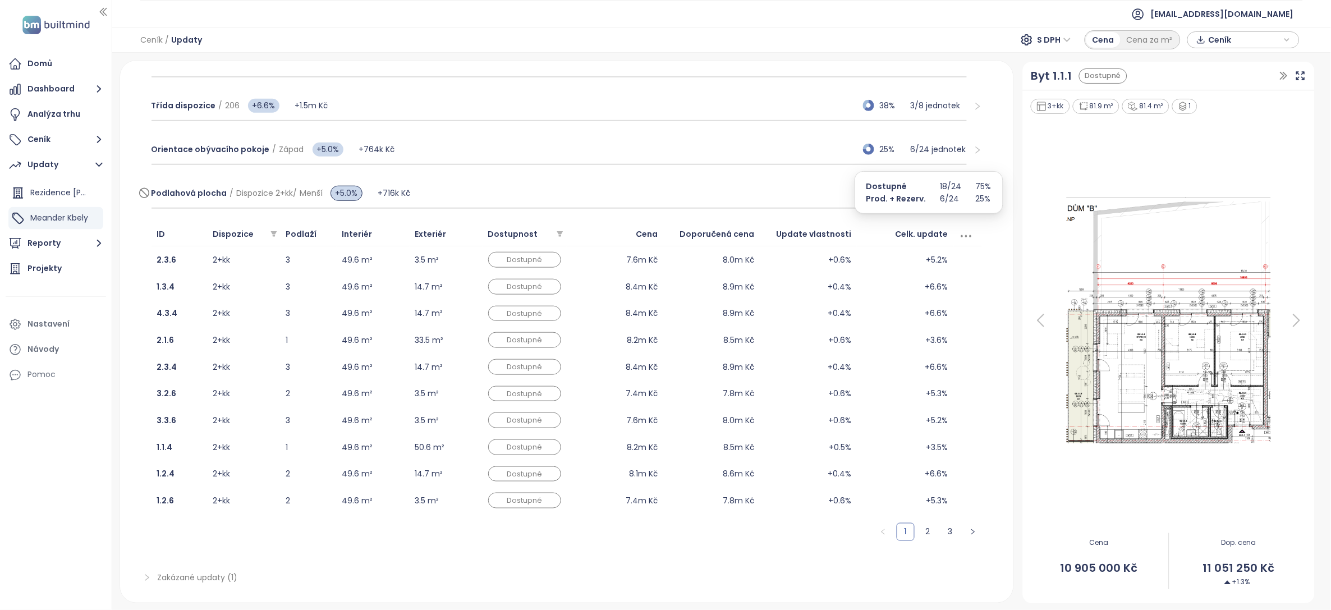
scroll to position [266, 0]
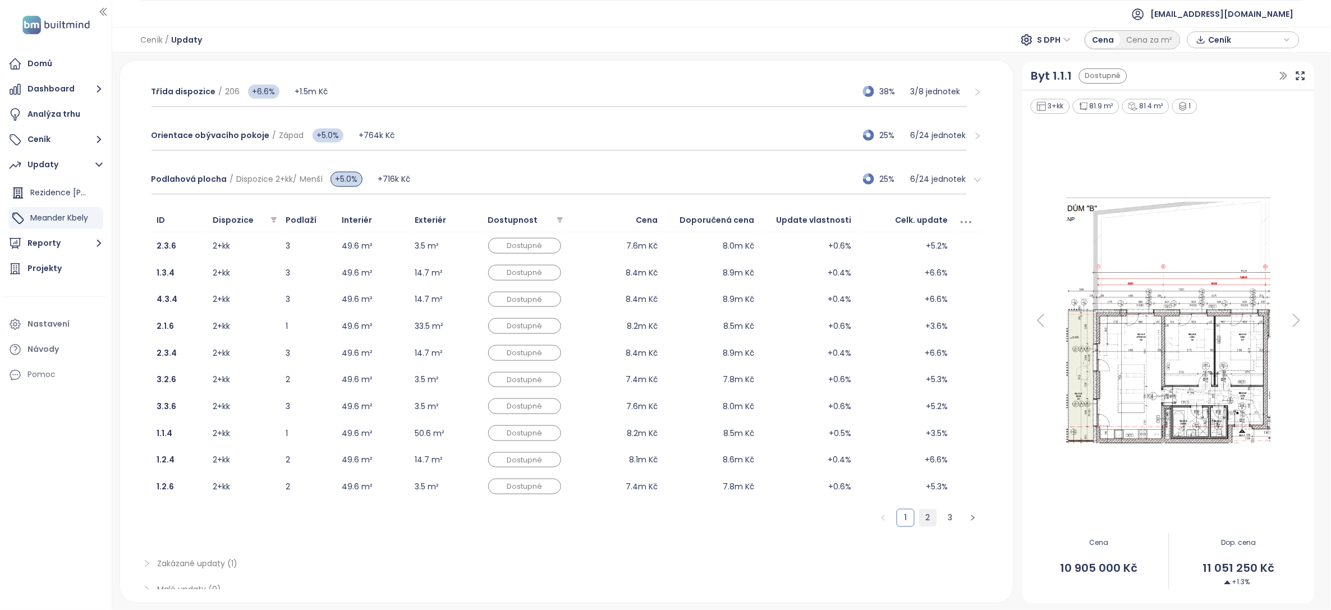
click at [926, 515] on link "2" at bounding box center [928, 518] width 17 height 17
click at [942, 516] on link "3" at bounding box center [950, 518] width 17 height 17
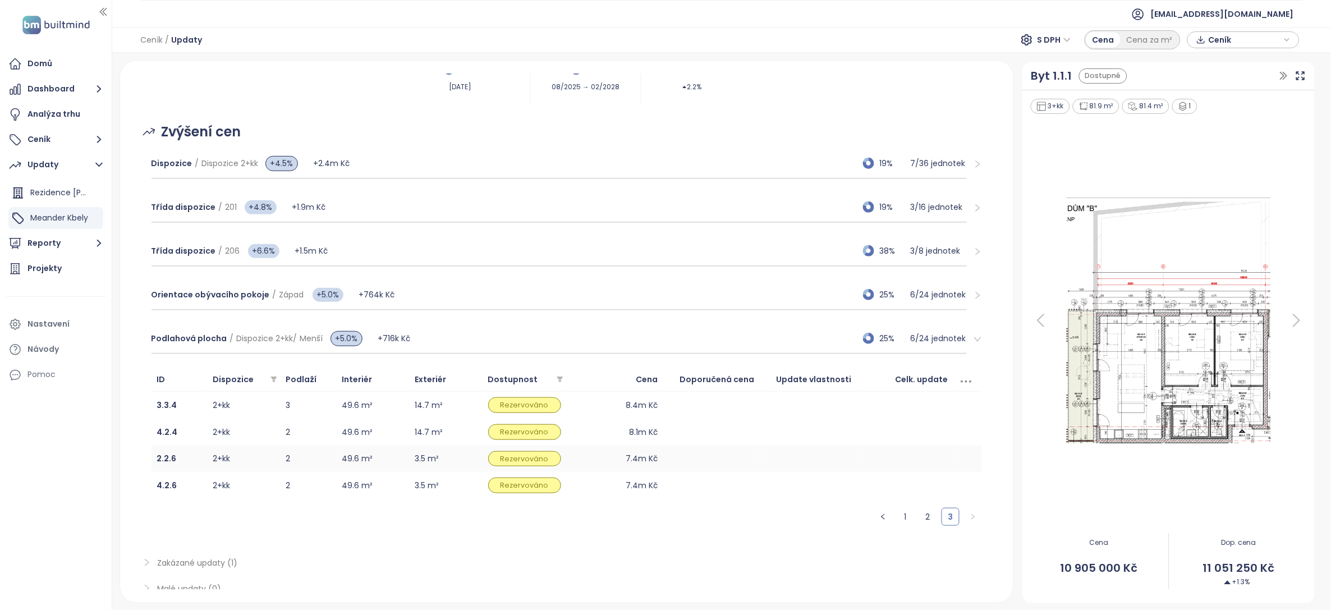
scroll to position [85, 0]
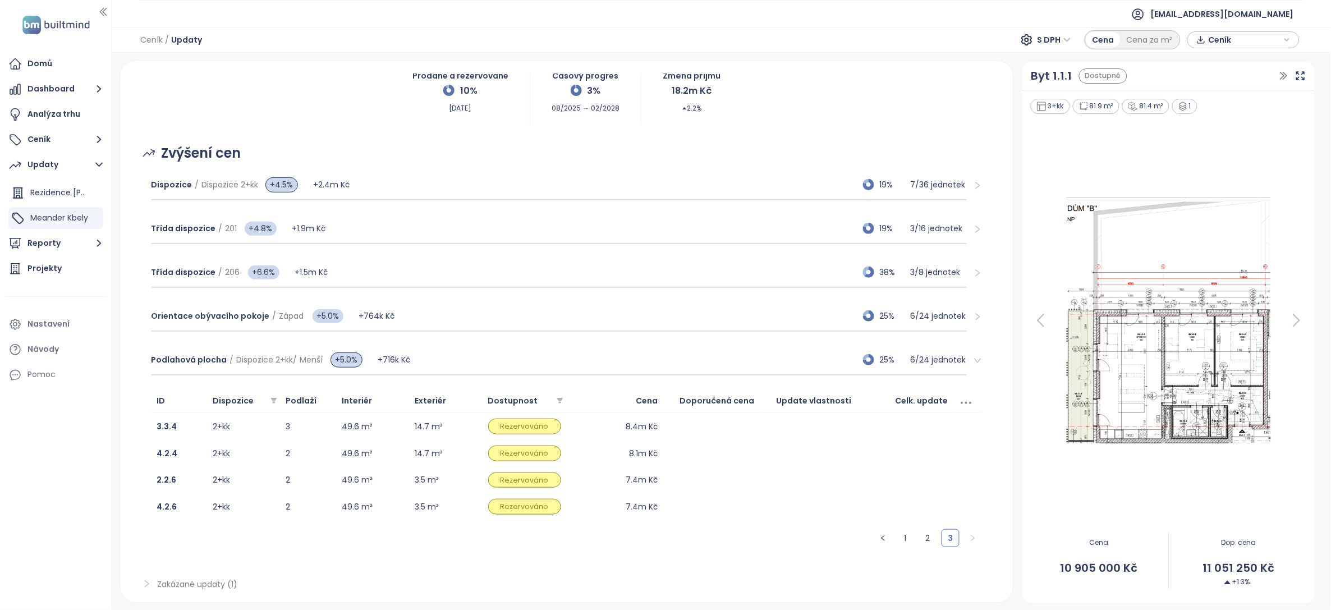
click at [974, 365] on icon "right" at bounding box center [978, 360] width 8 height 8
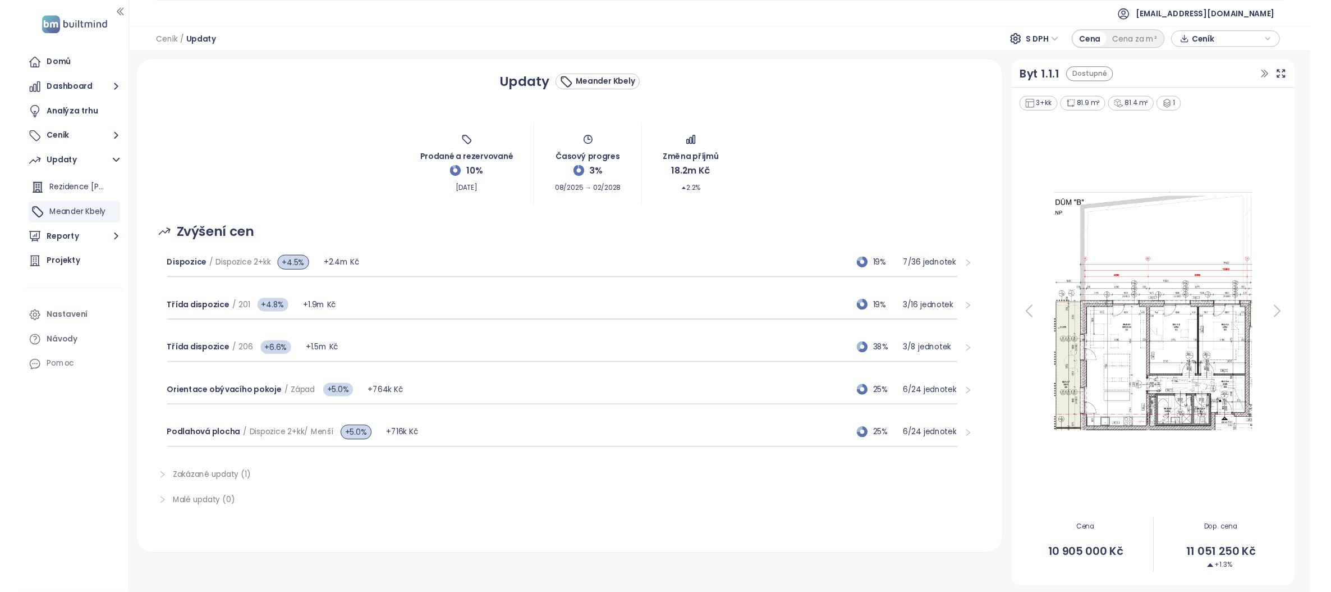
scroll to position [0, 0]
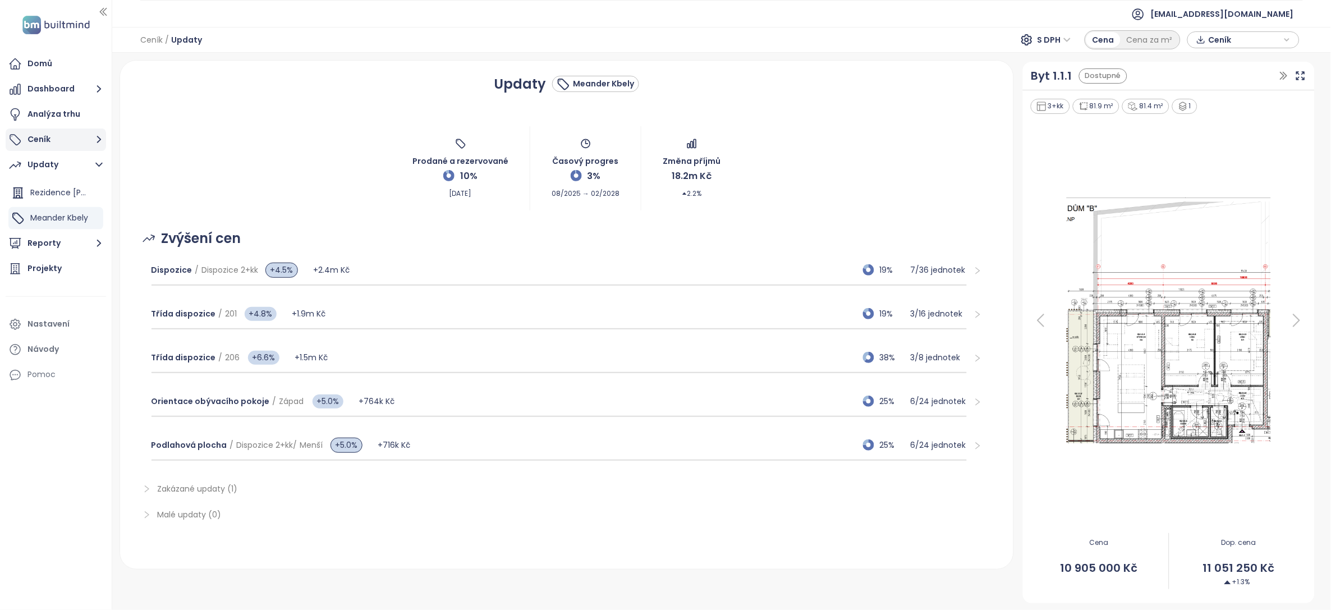
click at [85, 141] on button "Ceník" at bounding box center [56, 140] width 100 height 22
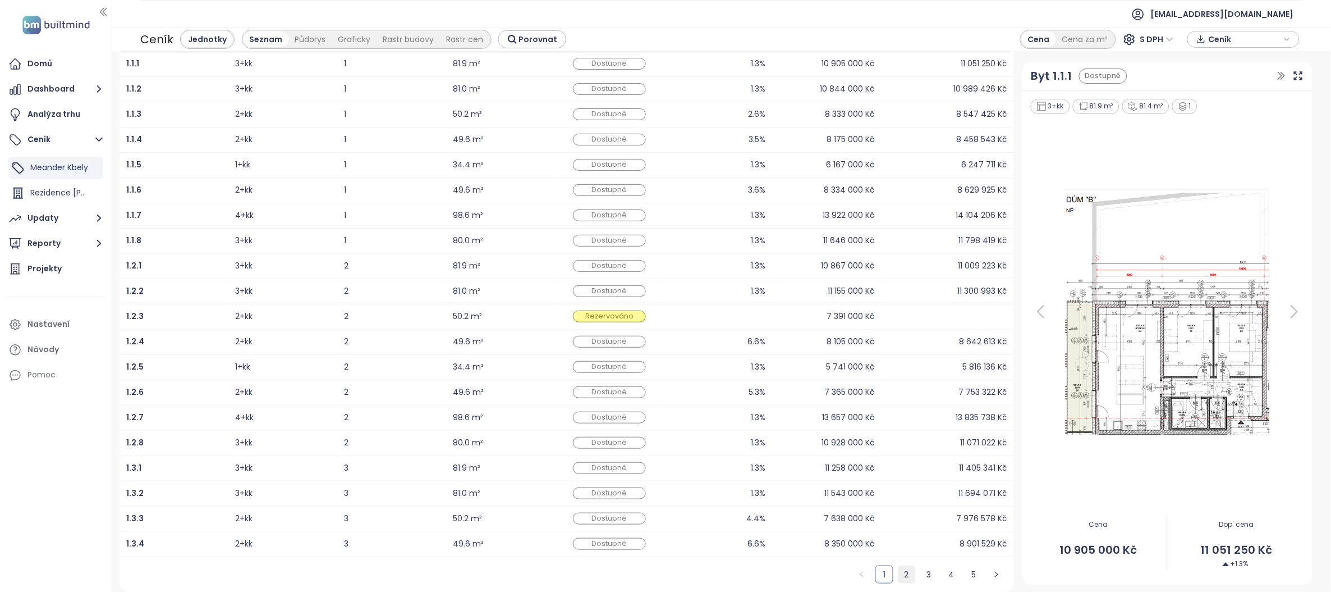
click at [900, 566] on link "2" at bounding box center [907, 574] width 17 height 17
click at [933, 579] on ul "1 2 3 4 5" at bounding box center [930, 574] width 170 height 35
click at [926, 577] on link "3" at bounding box center [929, 574] width 17 height 17
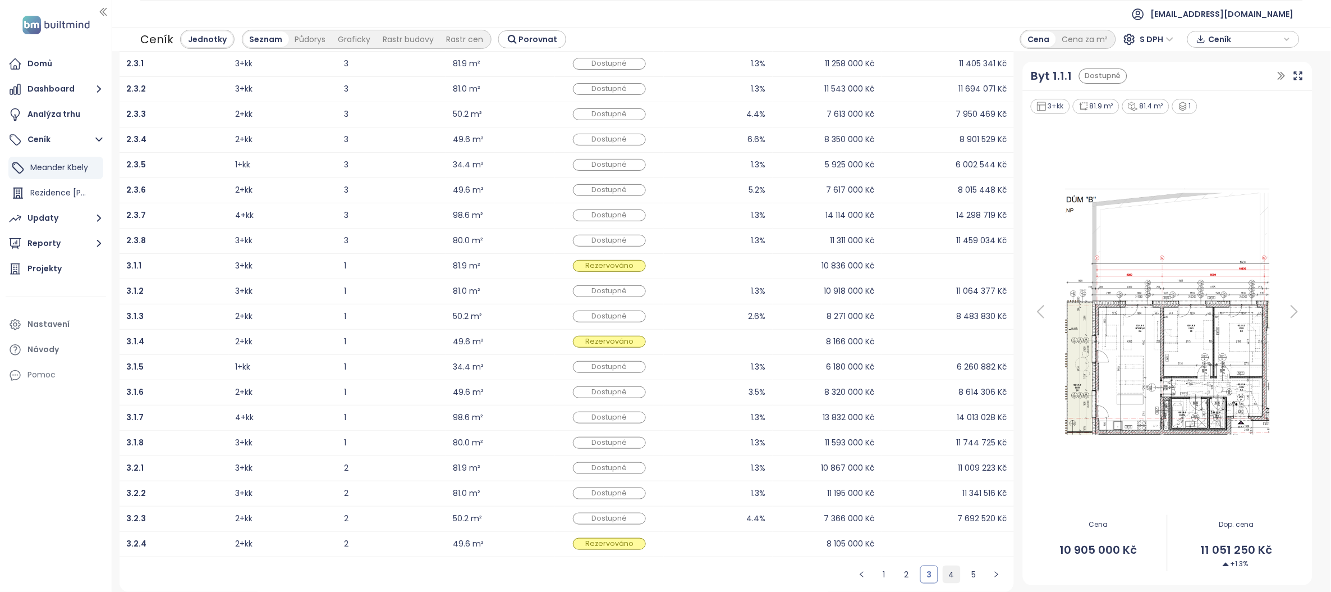
click at [944, 573] on link "4" at bounding box center [952, 574] width 17 height 17
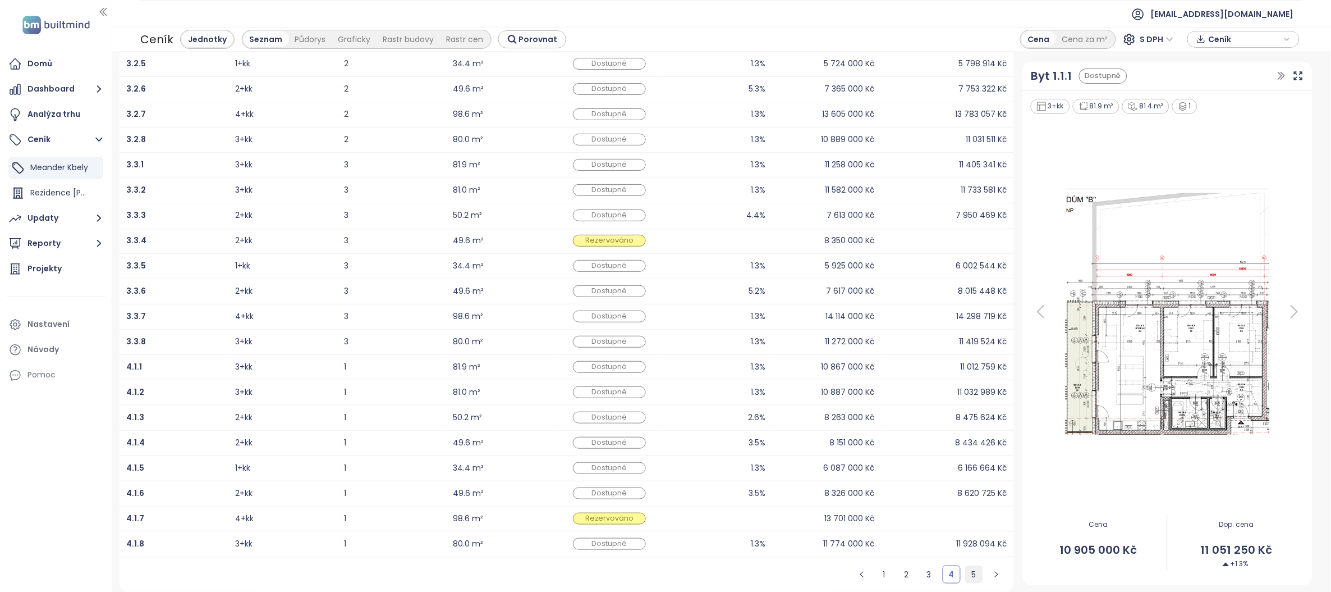
click at [967, 574] on link "5" at bounding box center [974, 574] width 17 height 17
